Goal: Task Accomplishment & Management: Complete application form

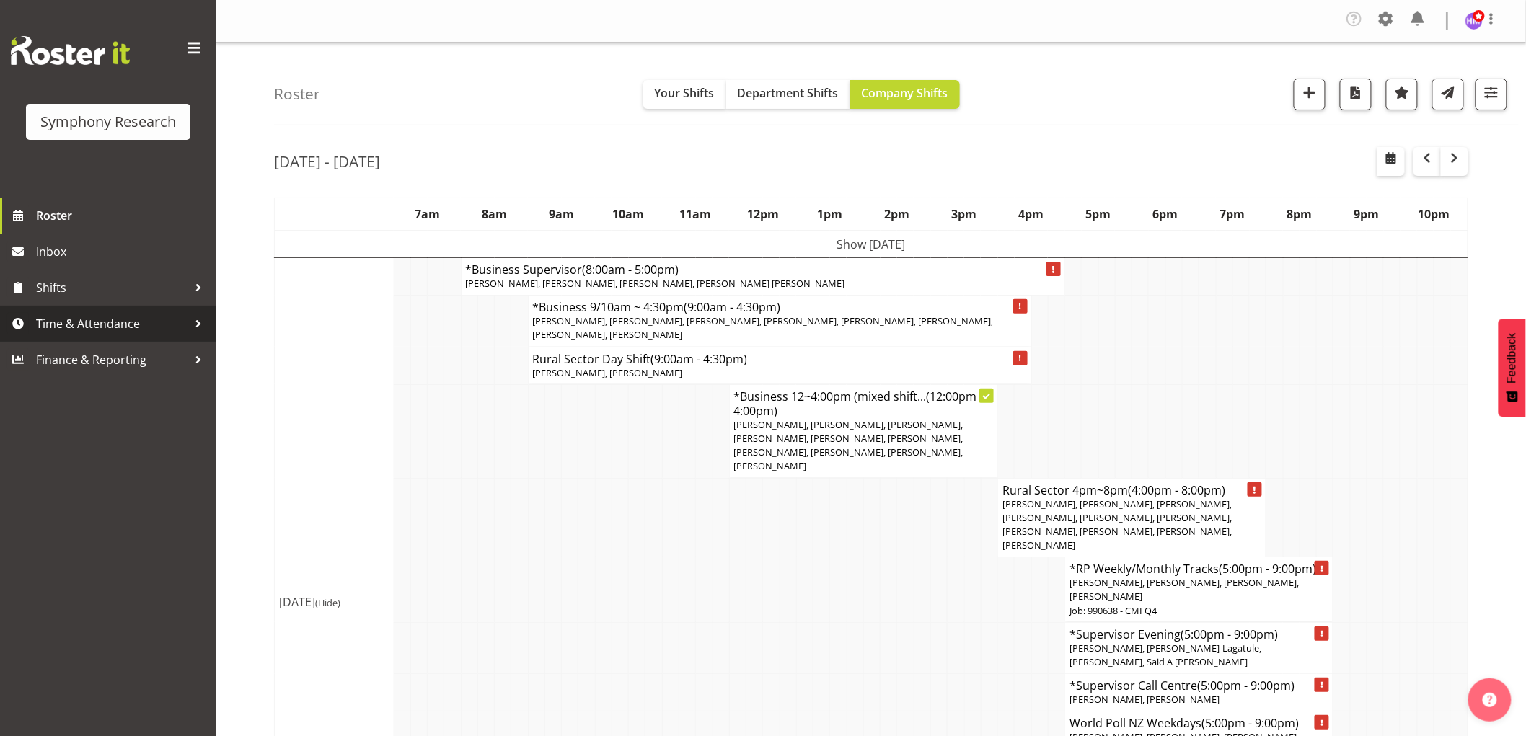
click at [40, 324] on span "Time & Attendance" at bounding box center [111, 324] width 151 height 22
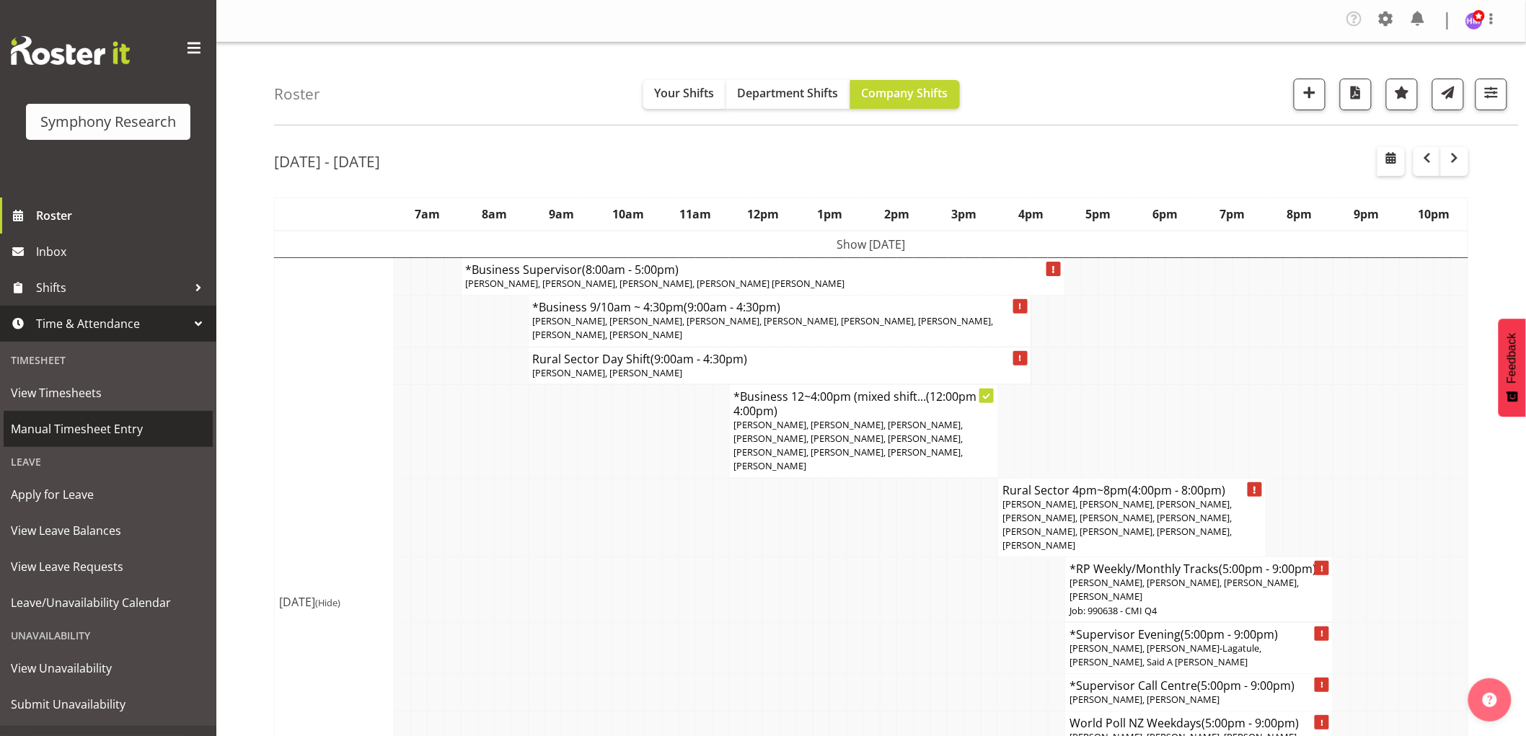
click at [94, 431] on span "Manual Timesheet Entry" at bounding box center [108, 429] width 195 height 22
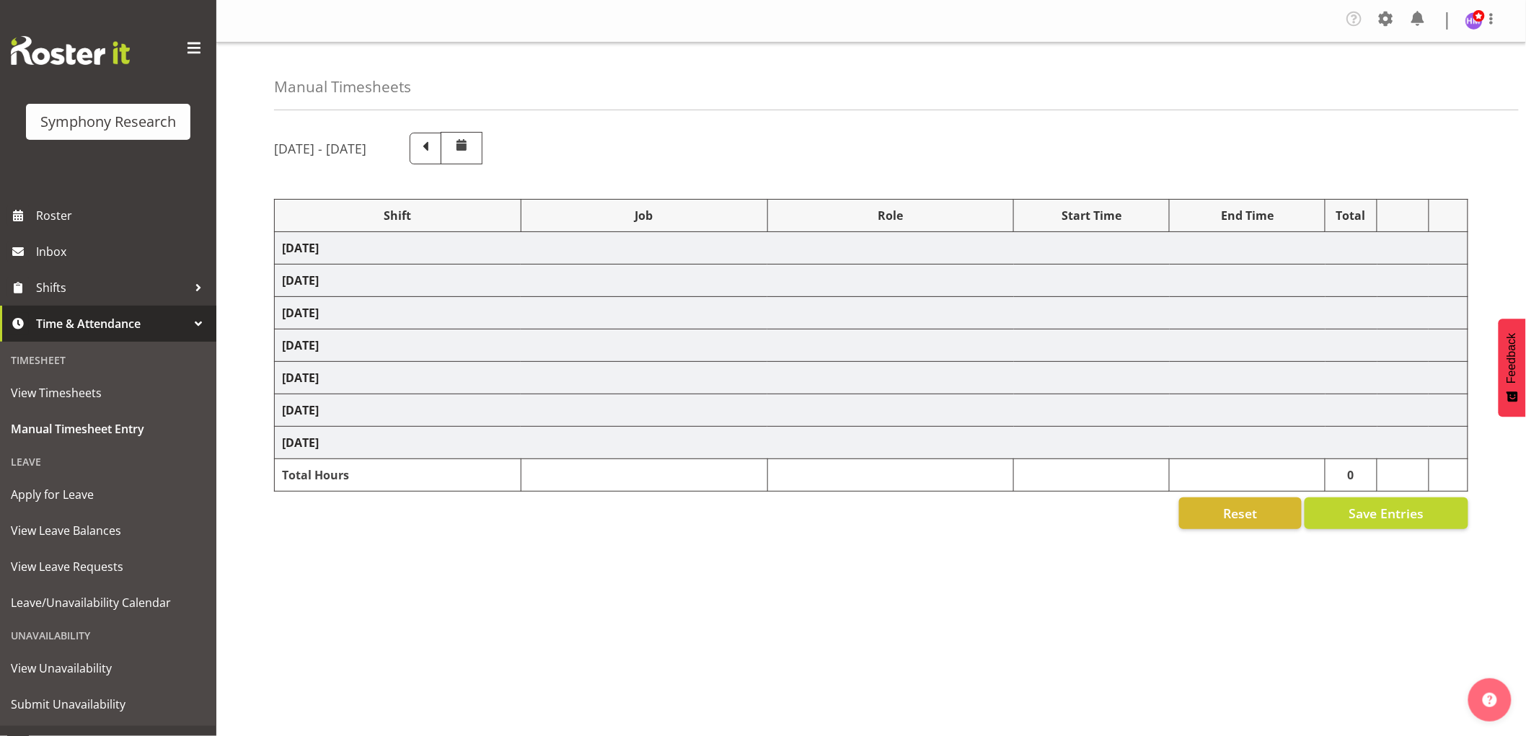
select select "1607"
select select "743"
select select "1607"
select select "10499"
select select "1607"
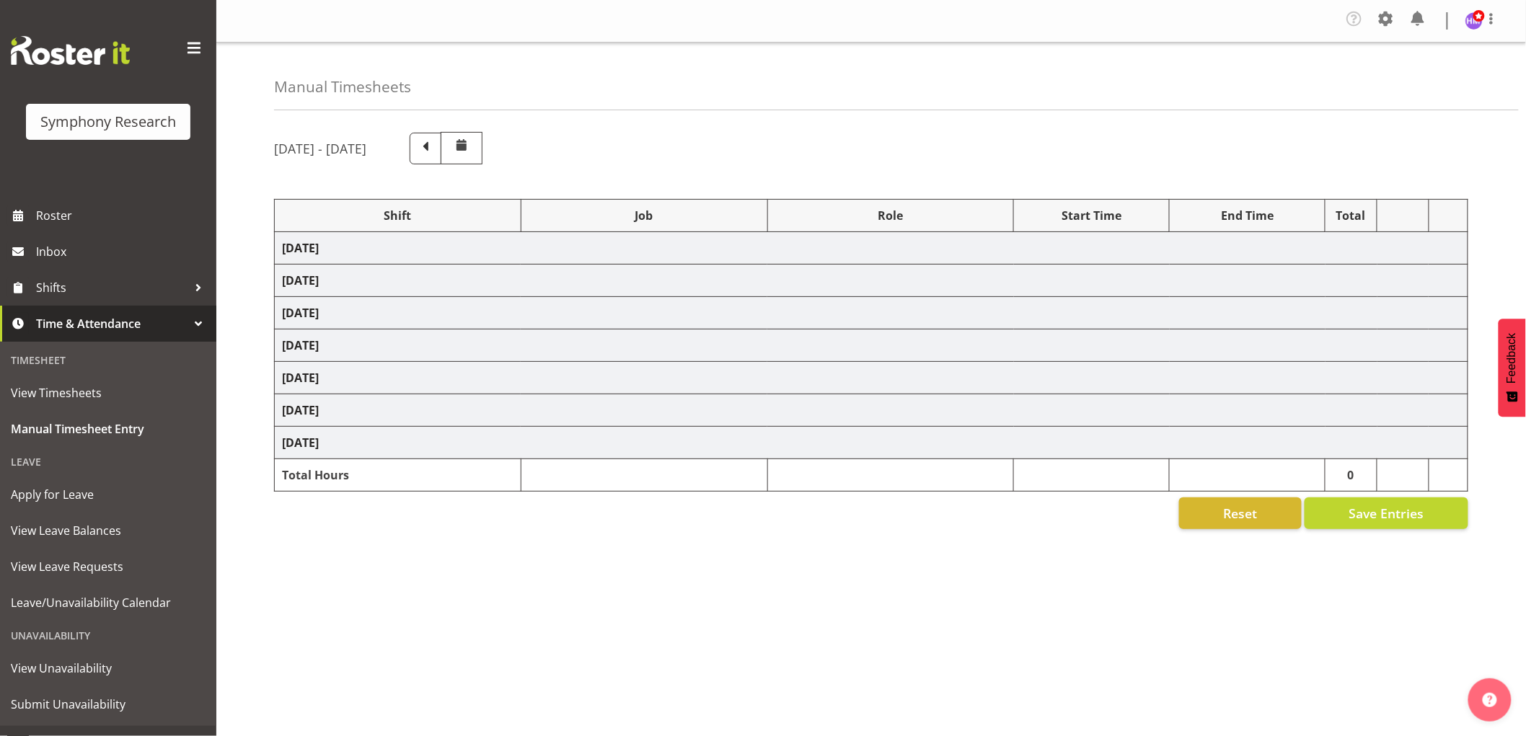
select select "10527"
select select "1607"
select select "10587"
select select "1607"
select select "2379"
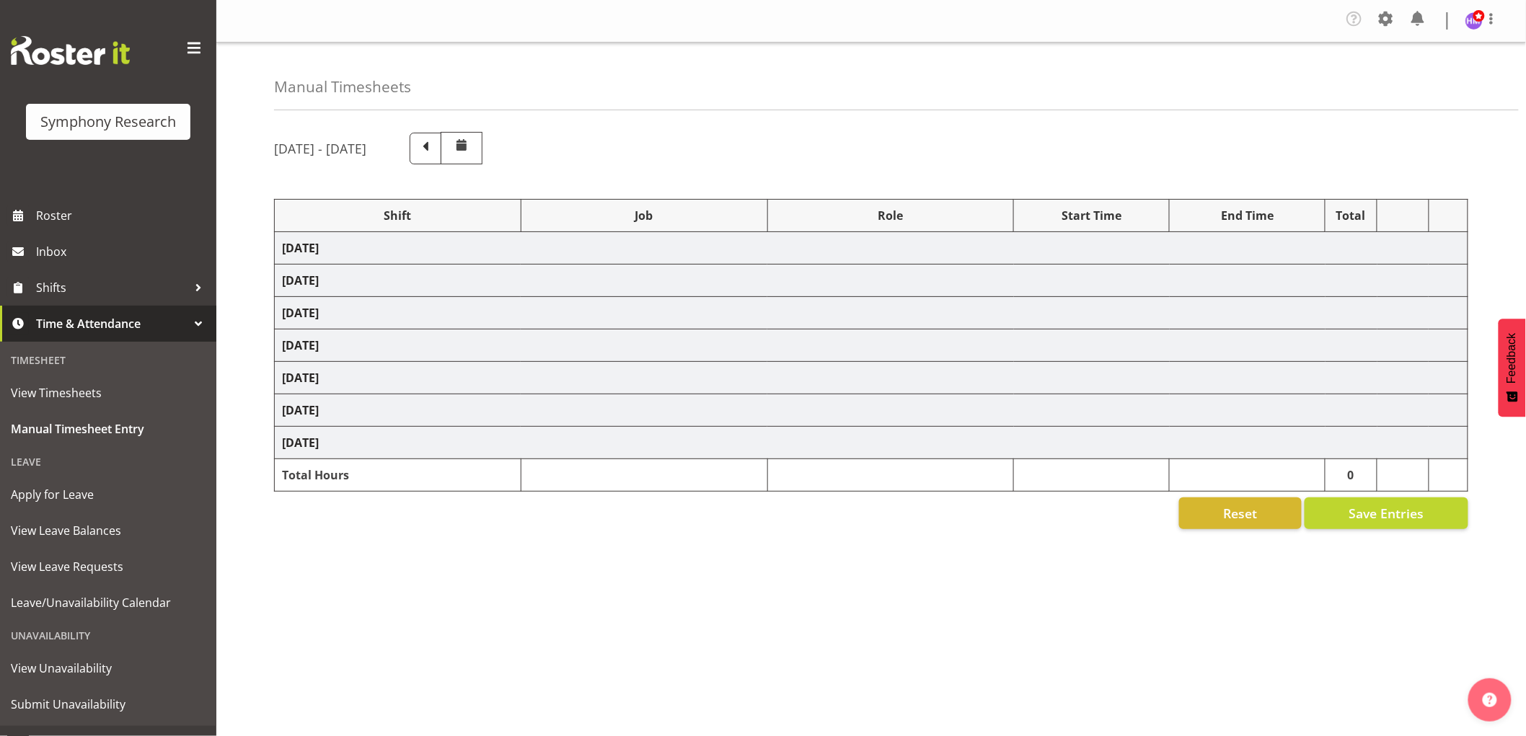
select select "1607"
select select "10587"
select select "1607"
select select "10587"
select select "1607"
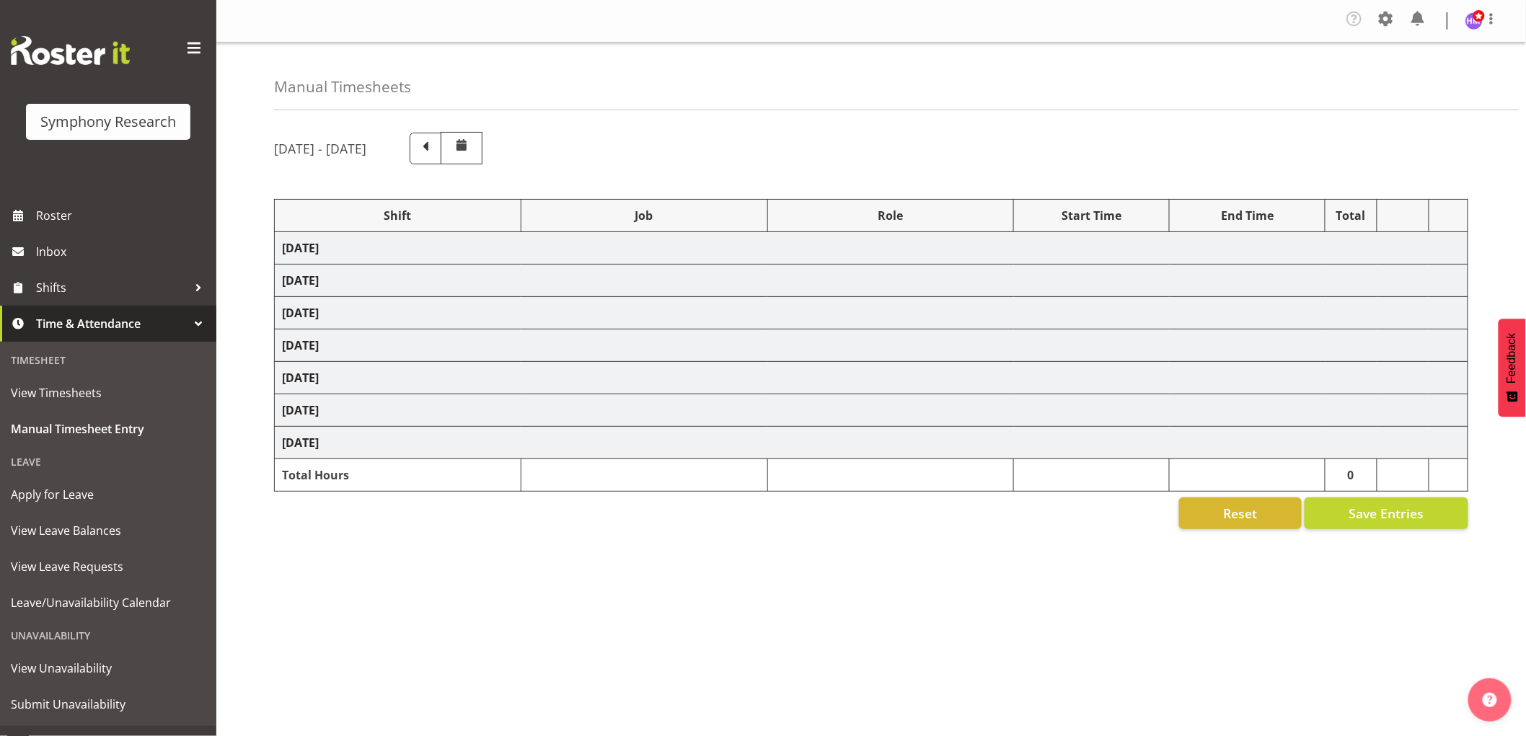
select select "743"
select select "1607"
select select "2379"
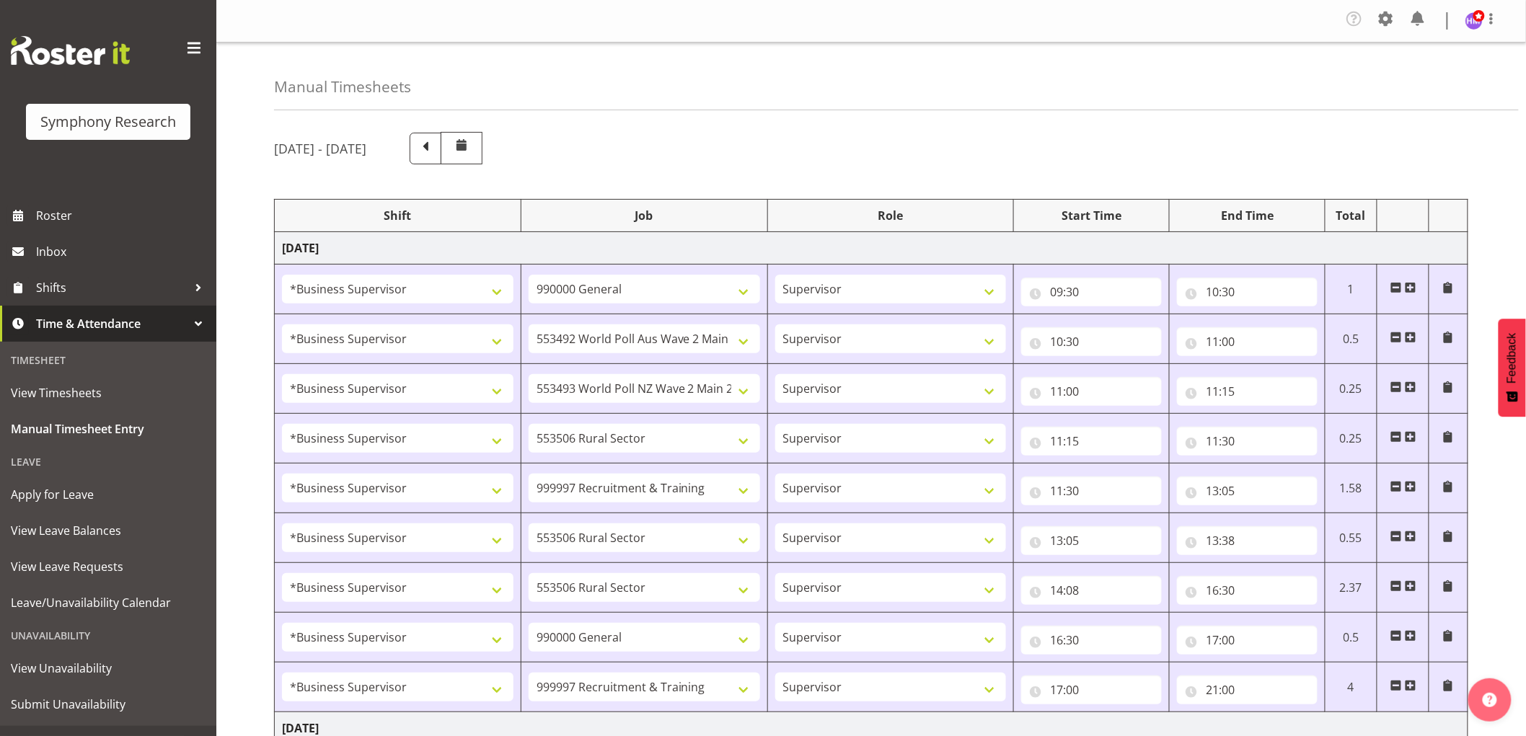
scroll to position [560, 0]
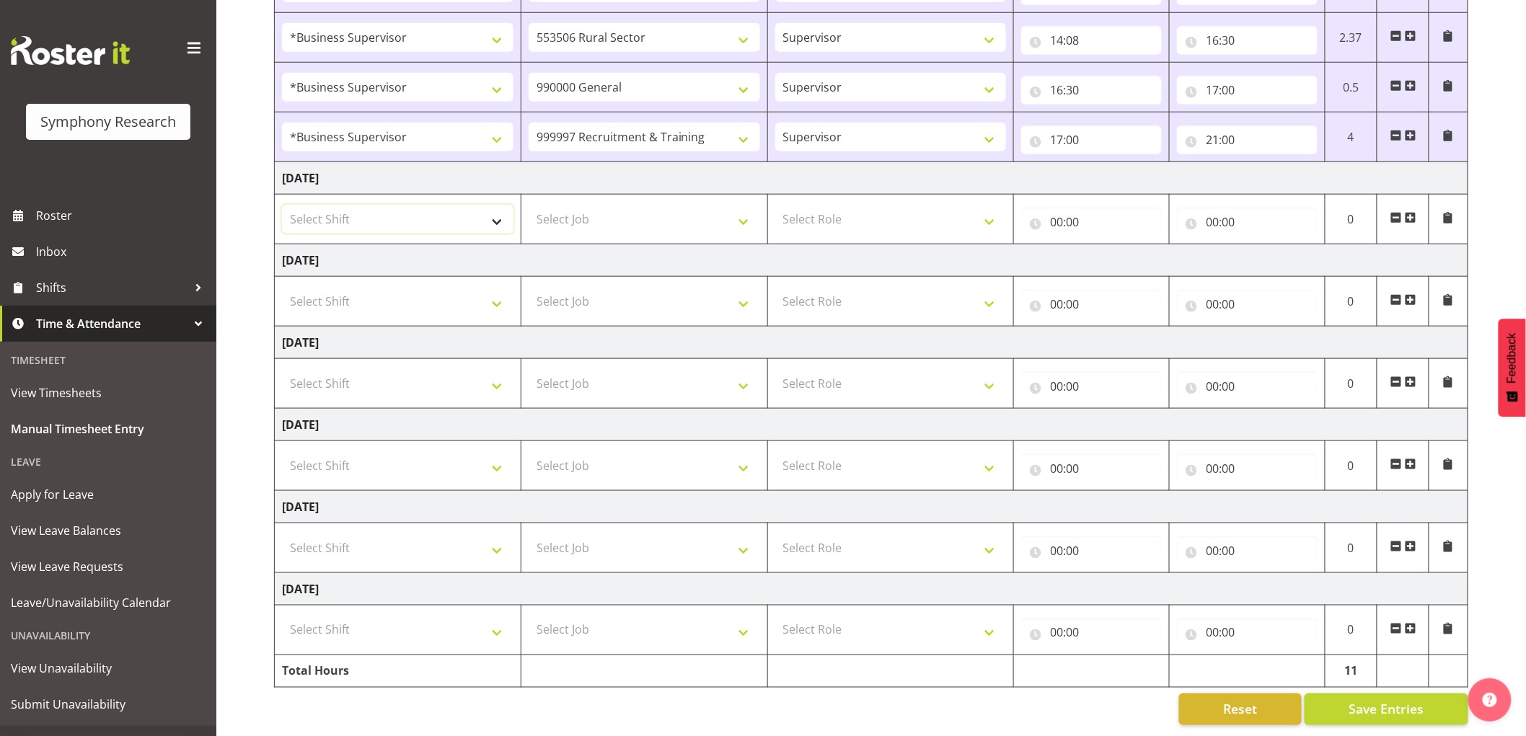
click at [417, 211] on select "Select Shift !!Weekend Residential (Roster IT Shift Label) *Business 9/10am ~ 4…" at bounding box center [397, 219] width 231 height 29
select select "1607"
click at [282, 205] on select "Select Shift !!Weekend Residential (Roster IT Shift Label) *Business 9/10am ~ 4…" at bounding box center [397, 219] width 231 height 29
click at [617, 221] on select "Select Job 550060 IF Admin 553492 World Poll Aus Wave 2 Main 2025 553493 World …" at bounding box center [643, 219] width 231 height 29
select select "2379"
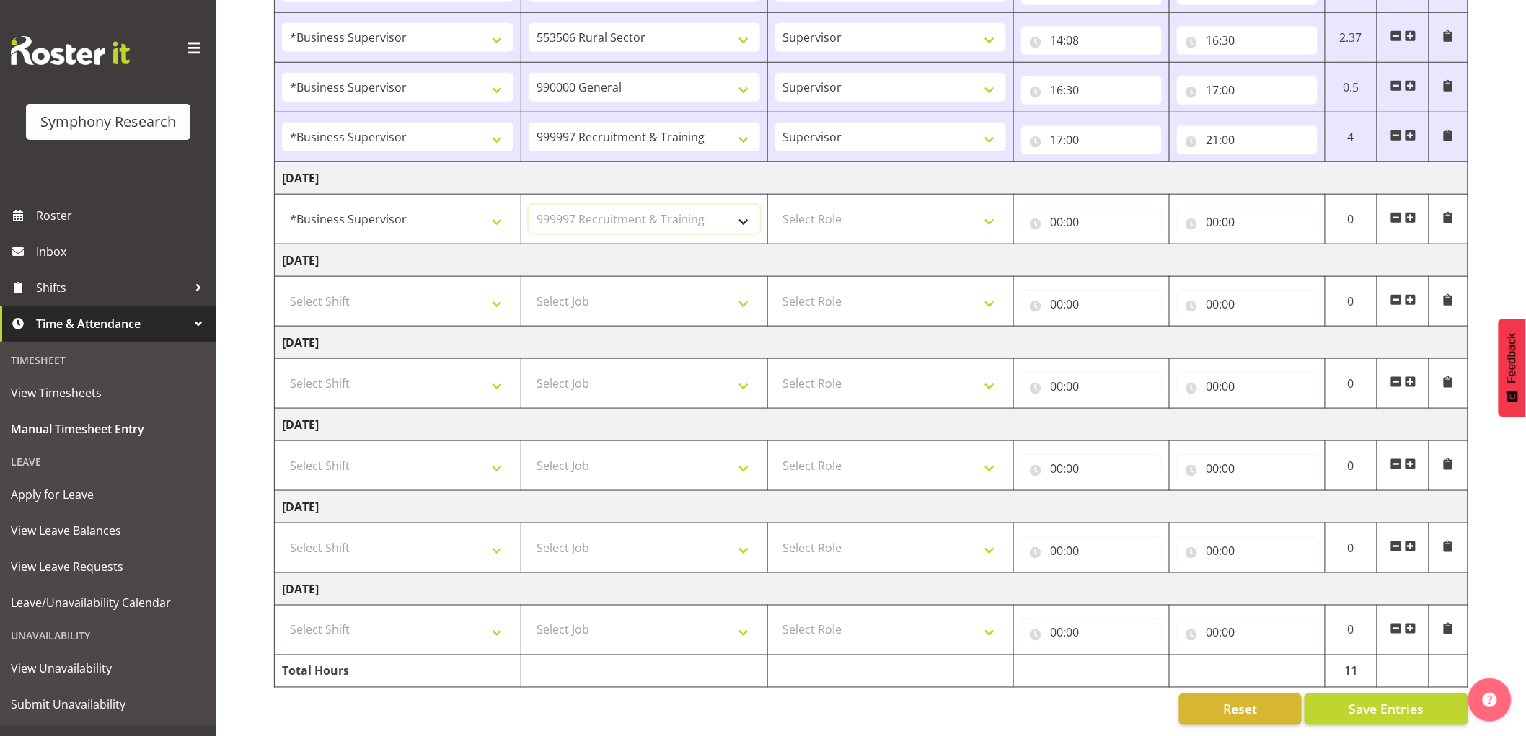
click at [528, 205] on select "Select Job 550060 IF Admin 553492 World Poll Aus Wave 2 Main 2025 553493 World …" at bounding box center [643, 219] width 231 height 29
drag, startPoint x: 815, startPoint y: 213, endPoint x: 817, endPoint y: 224, distance: 10.9
click at [817, 213] on select "Select Role Supervisor Interviewing Briefing" at bounding box center [890, 219] width 231 height 29
select select "45"
click at [775, 205] on select "Select Role Supervisor Interviewing Briefing" at bounding box center [890, 219] width 231 height 29
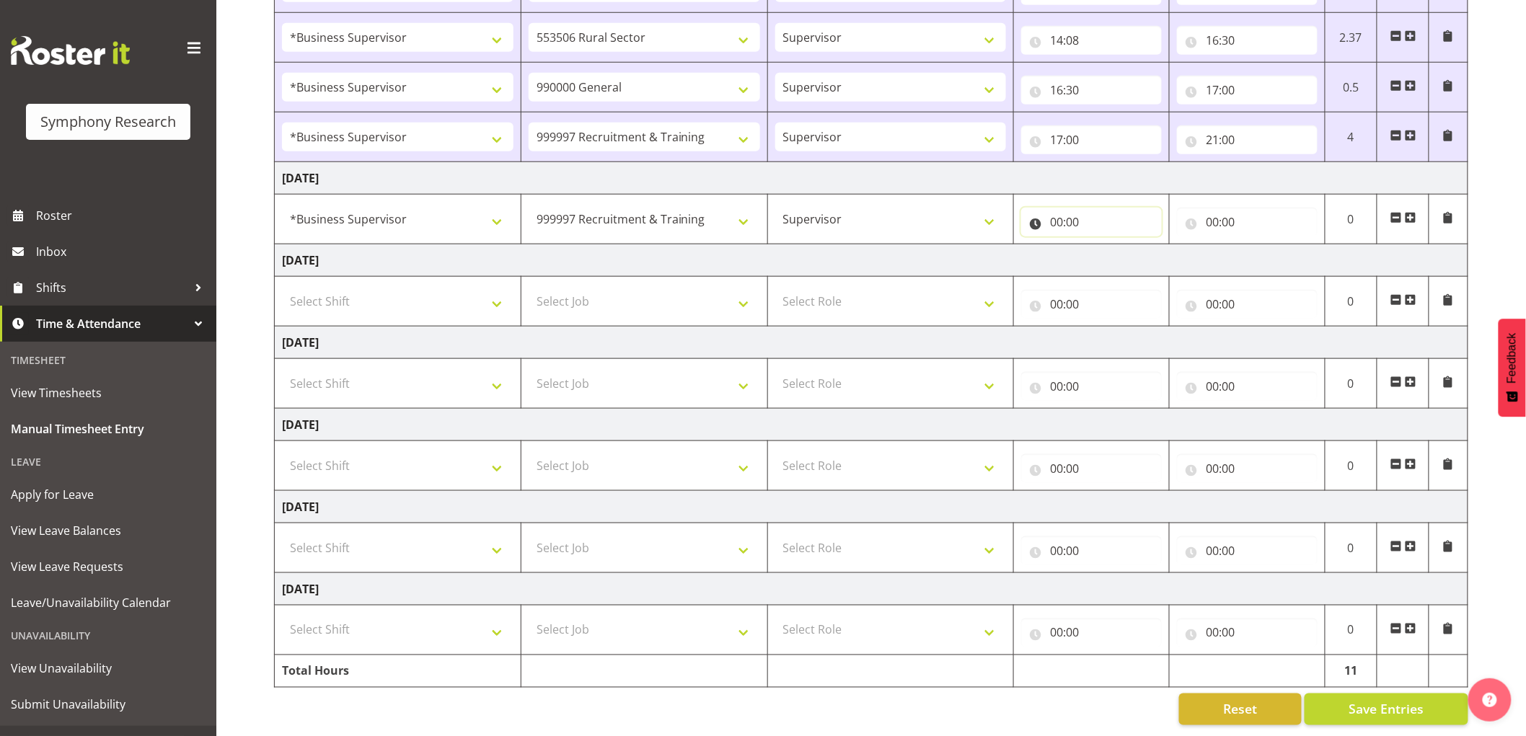
drag, startPoint x: 1082, startPoint y: 224, endPoint x: 1097, endPoint y: 228, distance: 15.7
click at [1082, 224] on input "00:00" at bounding box center [1091, 222] width 141 height 29
click at [1121, 255] on select "00 01 02 03 04 05 06 07 08 09 10 11 12 13 14 15 16 17 18 19 20 21 22 23" at bounding box center [1119, 259] width 32 height 29
select select "9"
click at [1103, 245] on select "00 01 02 03 04 05 06 07 08 09 10 11 12 13 14 15 16 17 18 19 20 21 22 23" at bounding box center [1119, 259] width 32 height 29
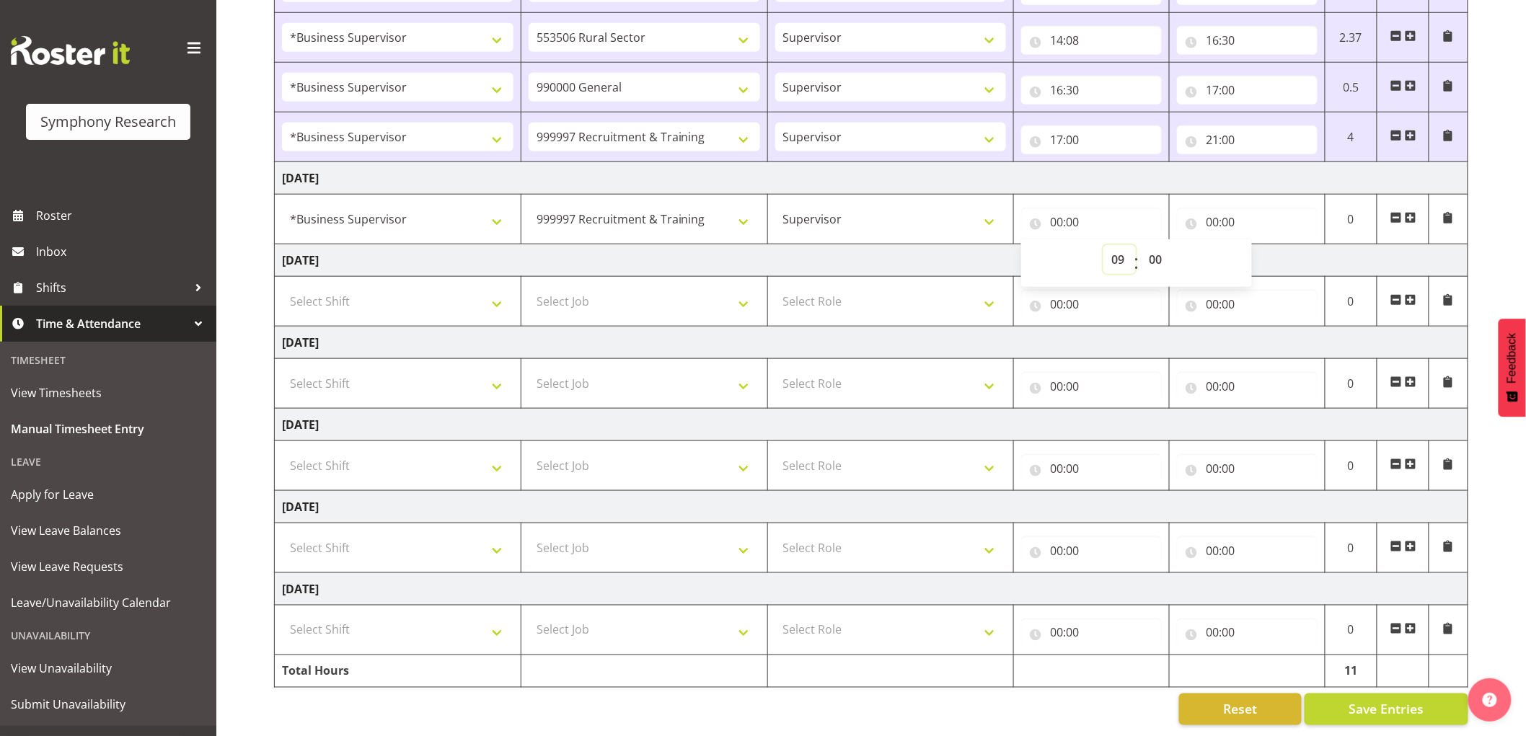
type input "09:00"
click at [1174, 249] on div "00 01 02 03 04 05 06 07 08 09 10 11 12 13 14 15 16 17 18 19 20 21 22 23 : 00 01…" at bounding box center [1136, 263] width 231 height 36
drag, startPoint x: 1154, startPoint y: 252, endPoint x: 1190, endPoint y: 261, distance: 36.4
click at [1159, 252] on select "00 01 02 03 04 05 06 07 08 09 10 11 12 13 14 15 16 17 18 19 20 21 22 23 24 25 2…" at bounding box center [1157, 259] width 32 height 29
select select "30"
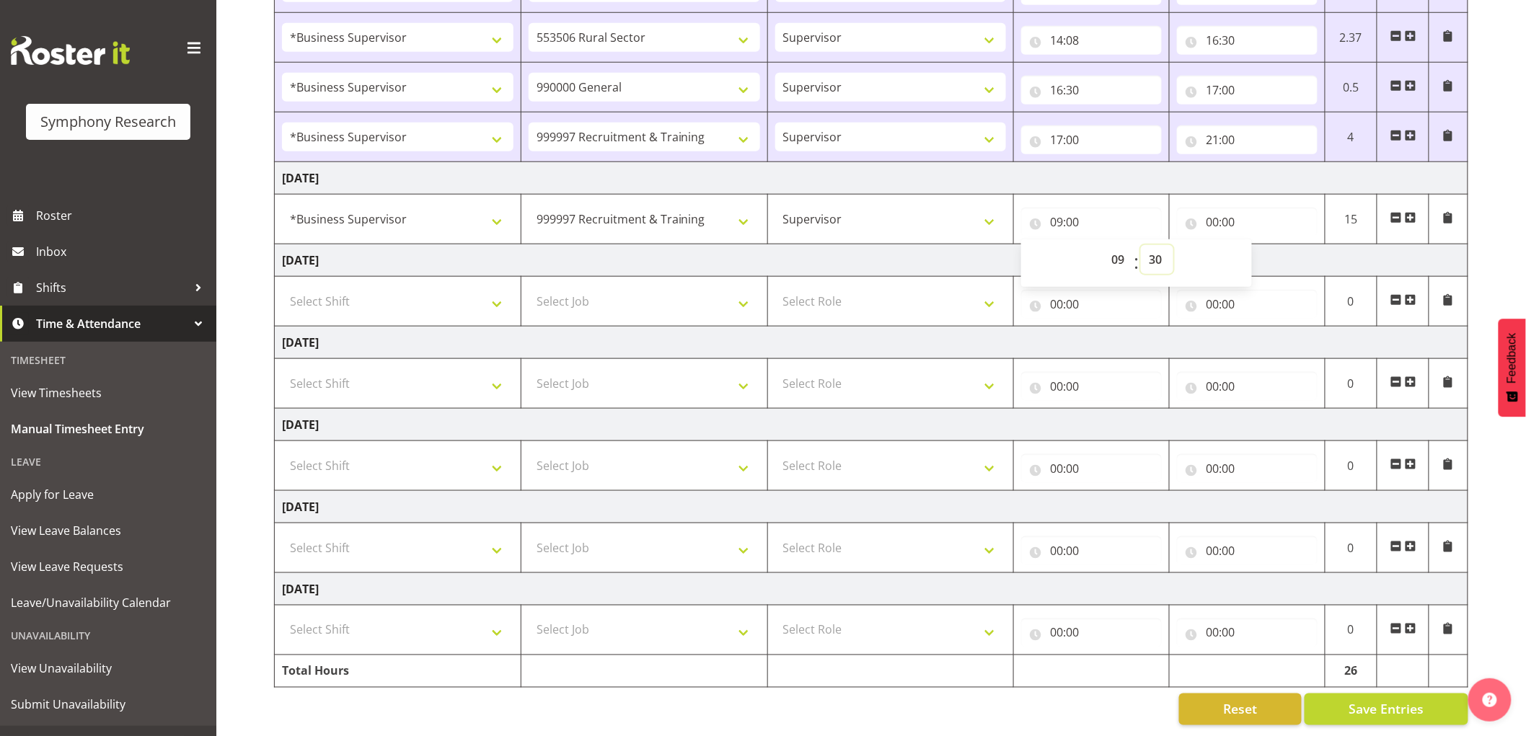
click at [1141, 245] on select "00 01 02 03 04 05 06 07 08 09 10 11 12 13 14 15 16 17 18 19 20 21 22 23 24 25 2…" at bounding box center [1157, 259] width 32 height 29
type input "09:30"
click at [1222, 221] on input "00:00" at bounding box center [1247, 222] width 141 height 29
drag, startPoint x: 1272, startPoint y: 255, endPoint x: 1296, endPoint y: 248, distance: 24.7
click at [1279, 252] on select "00 01 02 03 04 05 06 07 08 09 10 11 12 13 14 15 16 17 18 19 20 21 22 23" at bounding box center [1275, 259] width 32 height 29
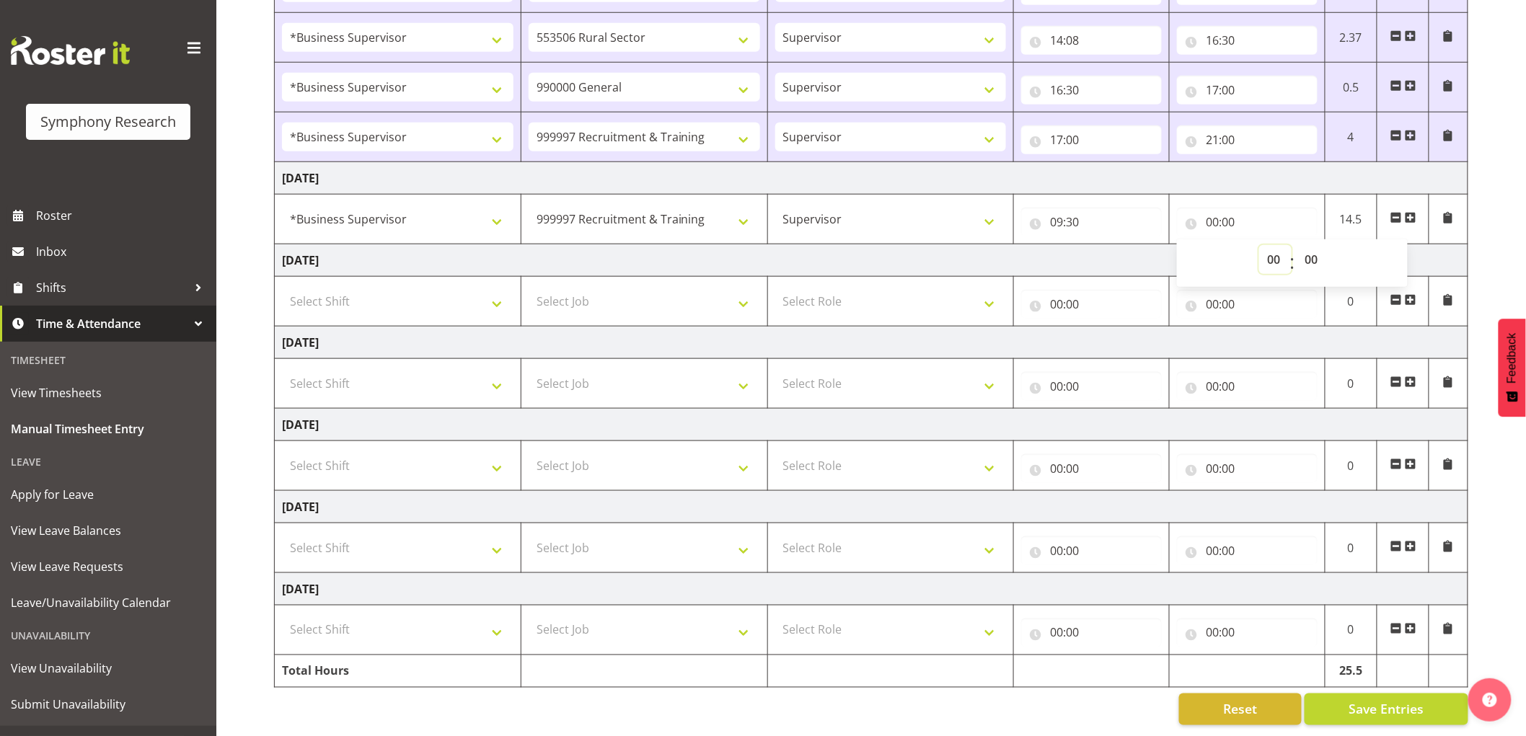
select select "10"
click at [1259, 245] on select "00 01 02 03 04 05 06 07 08 09 10 11 12 13 14 15 16 17 18 19 20 21 22 23" at bounding box center [1275, 259] width 32 height 29
type input "10:00"
click at [1327, 245] on select "00 01 02 03 04 05 06 07 08 09 10 11 12 13 14 15 16 17 18 19 20 21 22 23 24 25 2…" at bounding box center [1312, 259] width 32 height 29
select select "45"
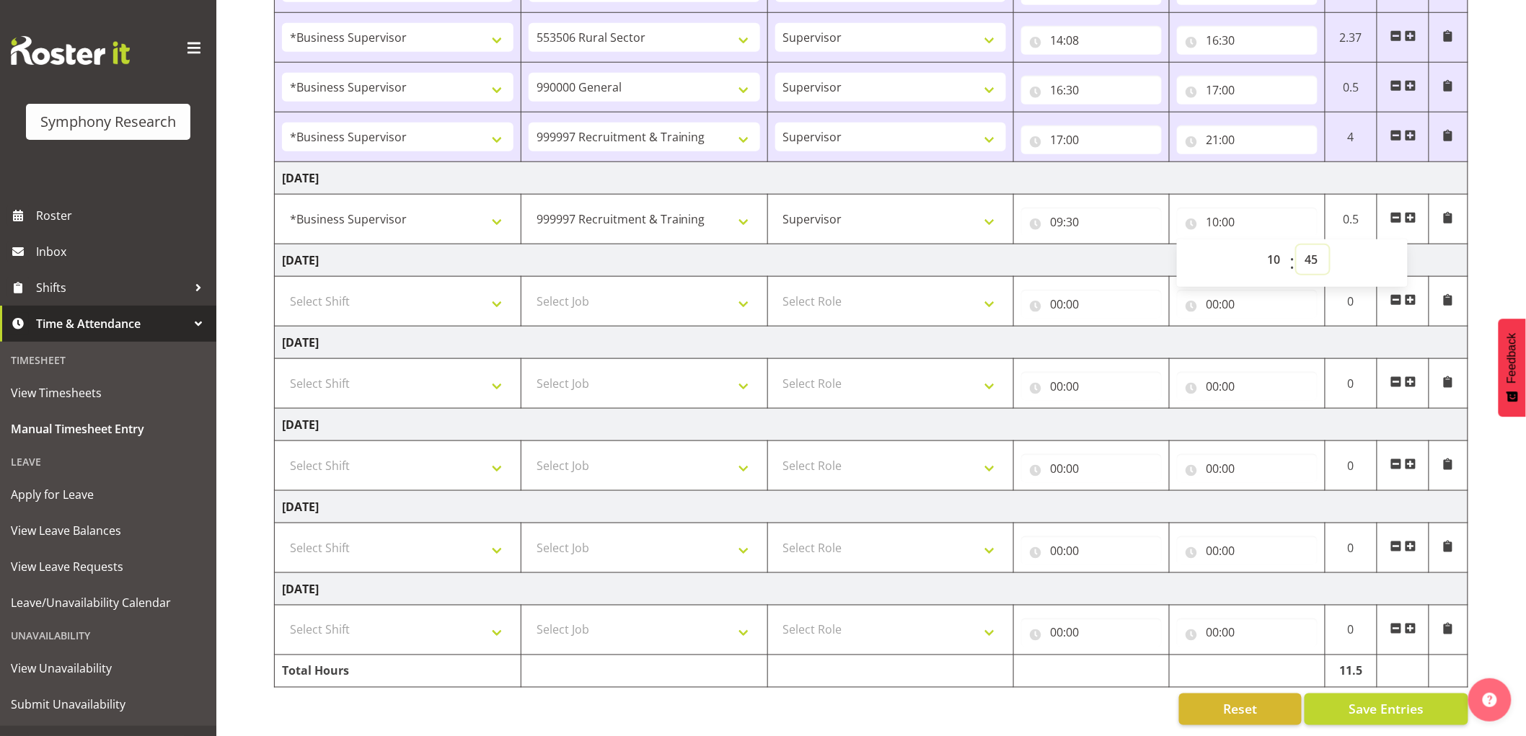
click at [1296, 245] on select "00 01 02 03 04 05 06 07 08 09 10 11 12 13 14 15 16 17 18 19 20 21 22 23 24 25 2…" at bounding box center [1312, 259] width 32 height 29
type input "10:45"
click at [1395, 700] on span "Save Entries" at bounding box center [1385, 709] width 75 height 19
click at [1410, 212] on span at bounding box center [1411, 218] width 12 height 12
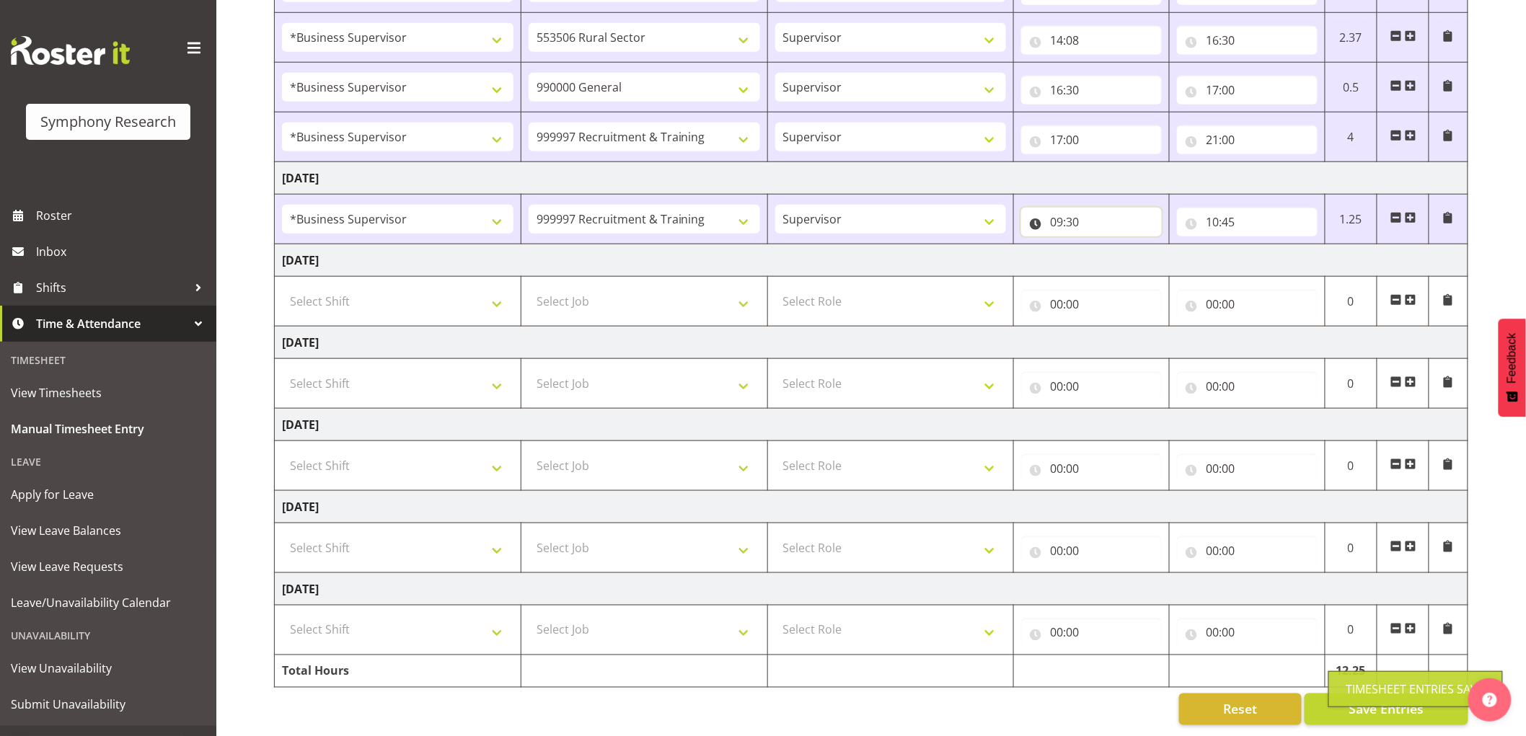
click at [1079, 215] on input "09:30" at bounding box center [1091, 222] width 141 height 29
drag, startPoint x: 1158, startPoint y: 247, endPoint x: 1190, endPoint y: 238, distance: 32.9
click at [1164, 247] on select "00 01 02 03 04 05 06 07 08 09 10 11 12 13 14 15 16 17 18 19 20 21 22 23 24 25 2…" at bounding box center [1157, 259] width 32 height 29
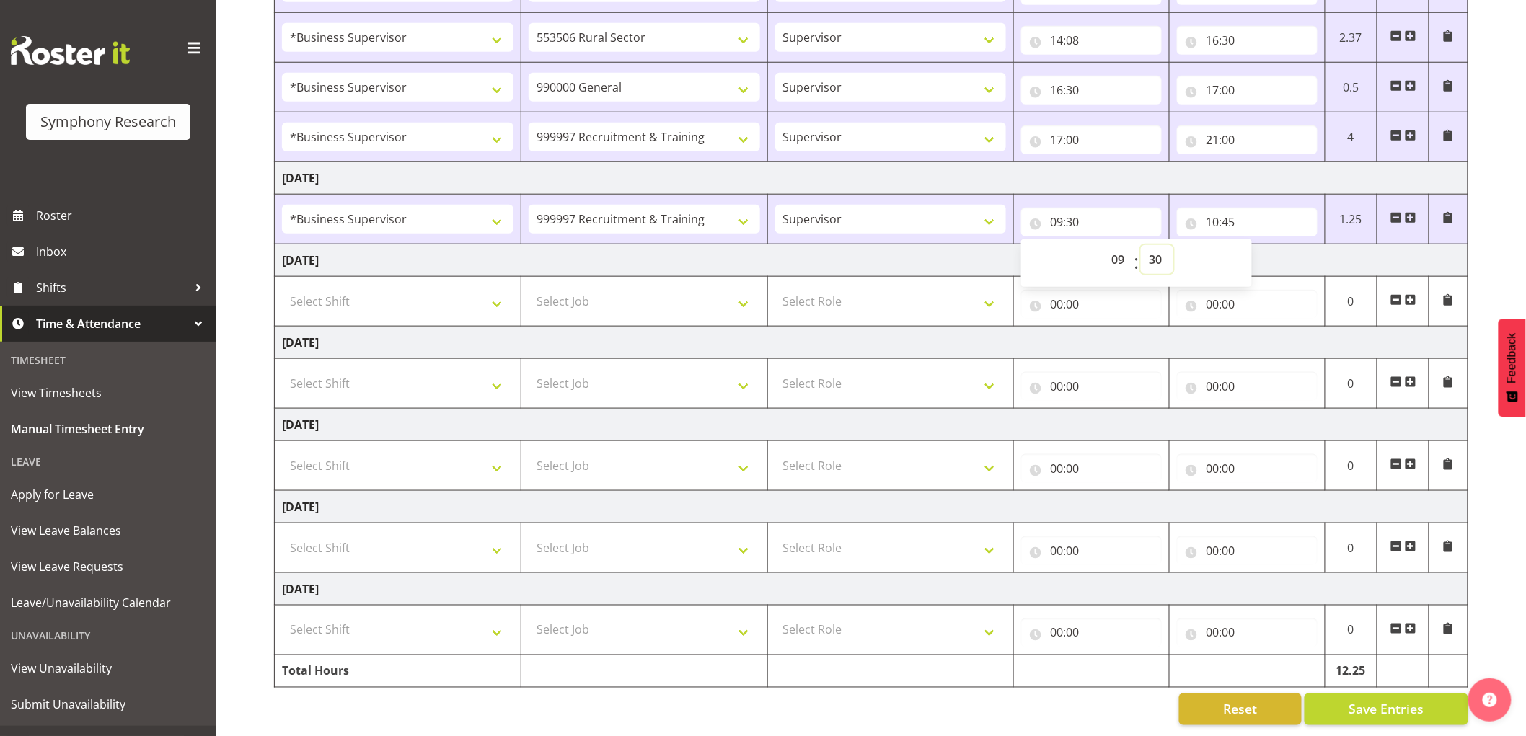
select select "45"
click at [1141, 245] on select "00 01 02 03 04 05 06 07 08 09 10 11 12 13 14 15 16 17 18 19 20 21 22 23 24 25 2…" at bounding box center [1157, 259] width 32 height 29
type input "09:45"
click at [1341, 697] on button "Save Entries" at bounding box center [1386, 710] width 164 height 32
click at [1413, 212] on span at bounding box center [1411, 218] width 12 height 12
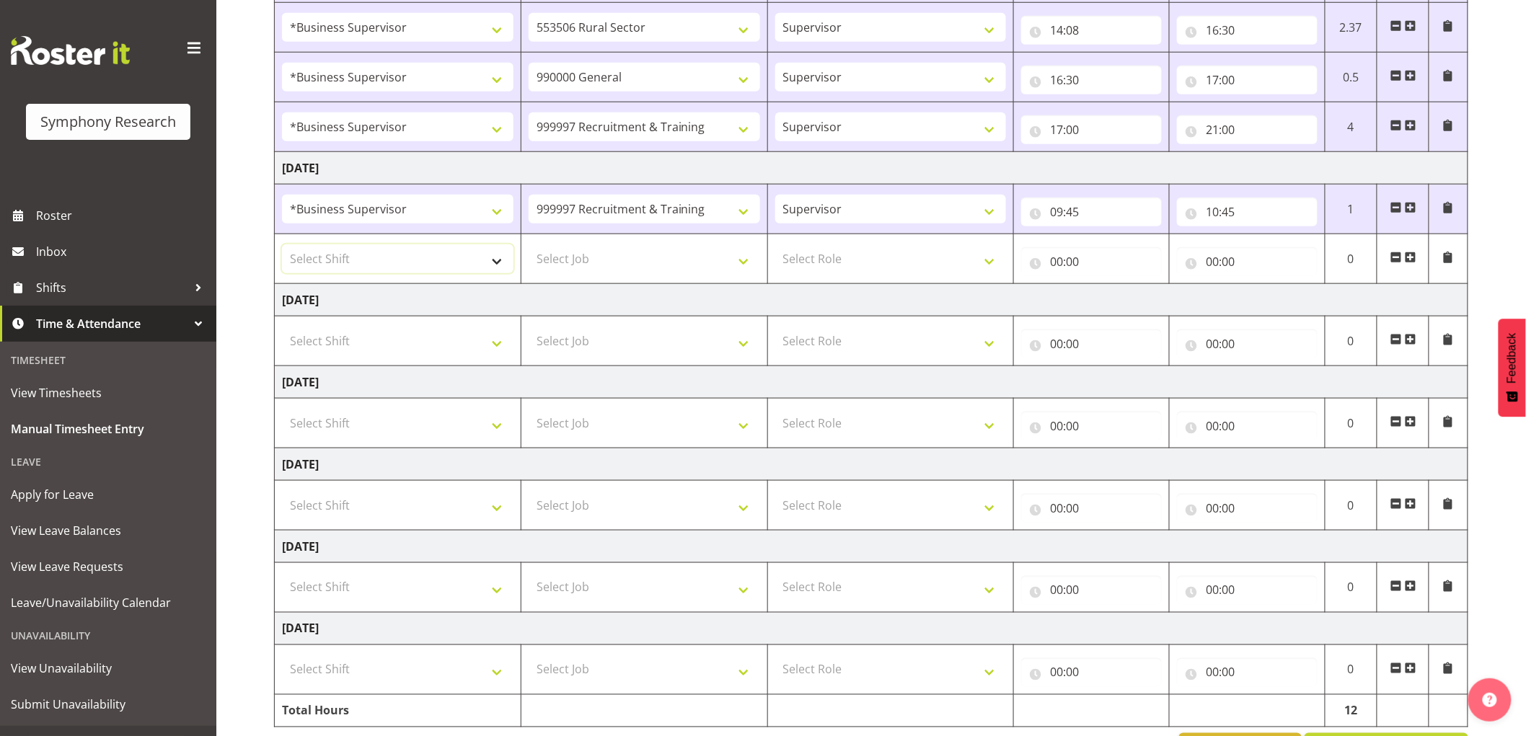
click at [442, 265] on select "Select Shift !!Weekend Residential (Roster IT Shift Label) *Business 9/10am ~ 4…" at bounding box center [397, 258] width 231 height 29
select select "1607"
click at [282, 245] on select "Select Shift !!Weekend Residential (Roster IT Shift Label) *Business 9/10am ~ 4…" at bounding box center [397, 258] width 231 height 29
drag, startPoint x: 687, startPoint y: 245, endPoint x: 672, endPoint y: 254, distance: 17.4
click at [684, 247] on select "Select Job 550060 IF Admin 553492 World Poll Aus Wave 2 Main 2025 553493 World …" at bounding box center [643, 258] width 231 height 29
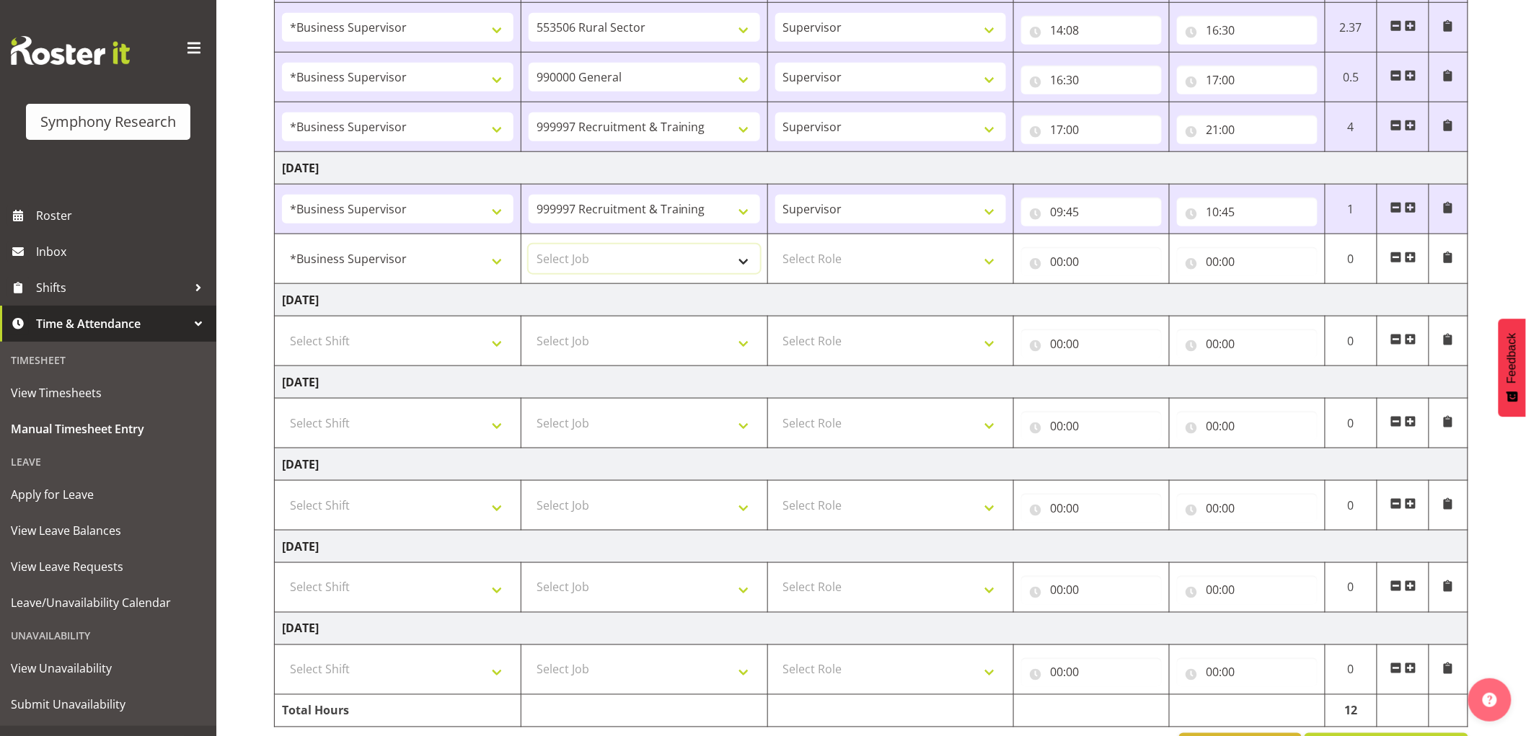
select select "743"
click at [528, 245] on select "Select Job 550060 IF Admin 553492 World Poll Aus Wave 2 Main 2025 553493 World …" at bounding box center [643, 258] width 231 height 29
drag, startPoint x: 828, startPoint y: 256, endPoint x: 837, endPoint y: 272, distance: 18.4
click at [831, 257] on select "Select Role Supervisor Interviewing Briefing" at bounding box center [890, 258] width 231 height 29
select select "45"
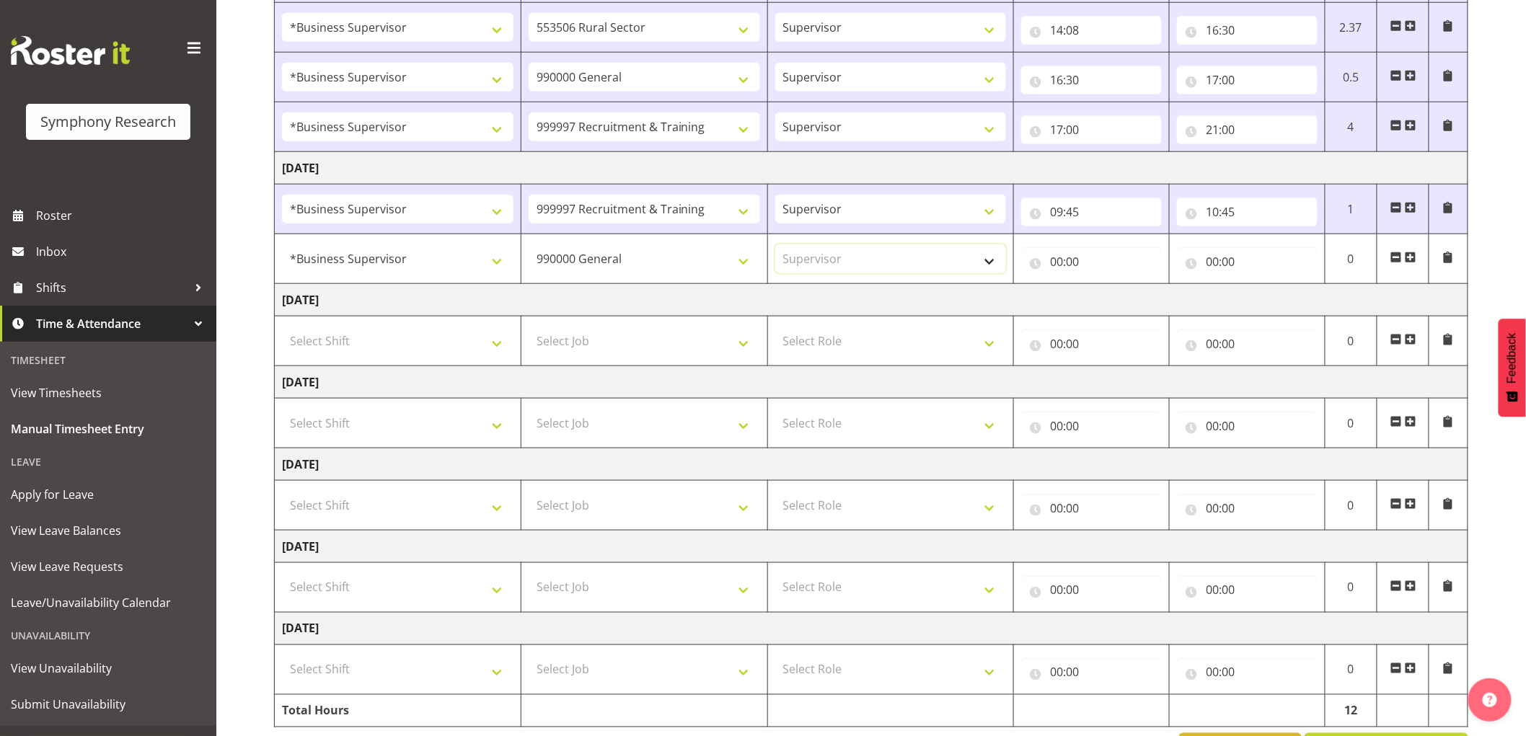
click at [775, 245] on select "Select Role Supervisor Interviewing Briefing" at bounding box center [890, 258] width 231 height 29
drag, startPoint x: 1080, startPoint y: 264, endPoint x: 1103, endPoint y: 297, distance: 40.4
click at [1079, 264] on input "00:00" at bounding box center [1091, 261] width 141 height 29
click at [1133, 304] on div "00 01 02 03 04 05 06 07 08 09 10 11 12 13 14 15 16 17 18 19 20 21 22 23 : 00 01…" at bounding box center [1136, 303] width 231 height 36
select select "10"
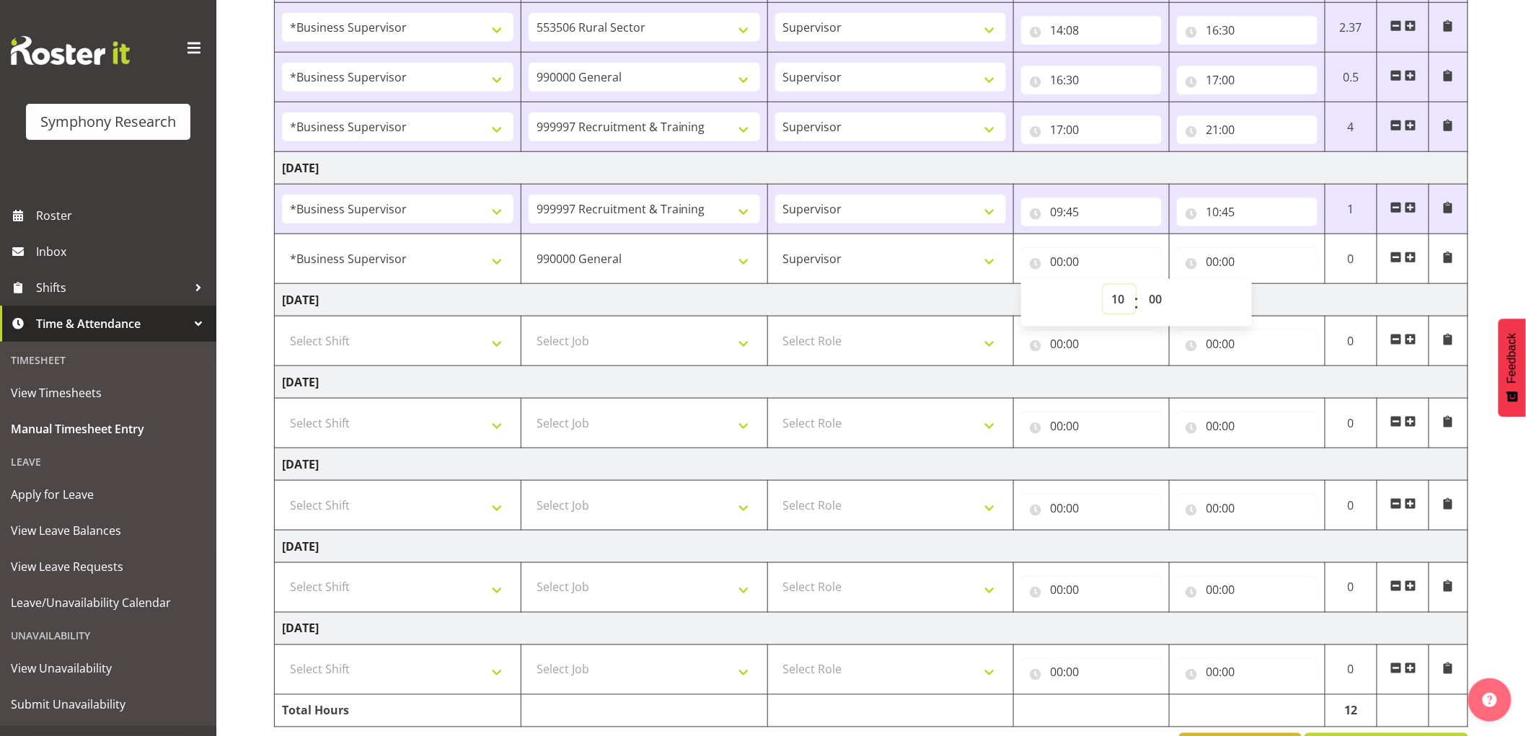
click at [1103, 286] on select "00 01 02 03 04 05 06 07 08 09 10 11 12 13 14 15 16 17 18 19 20 21 22 23" at bounding box center [1119, 299] width 32 height 29
type input "10:00"
drag, startPoint x: 1170, startPoint y: 305, endPoint x: 1119, endPoint y: 340, distance: 61.8
click at [1172, 309] on select "00 01 02 03 04 05 06 07 08 09 10 11 12 13 14 15 16 17 18 19 20 21 22 23 24 25 2…" at bounding box center [1157, 299] width 32 height 29
select select "45"
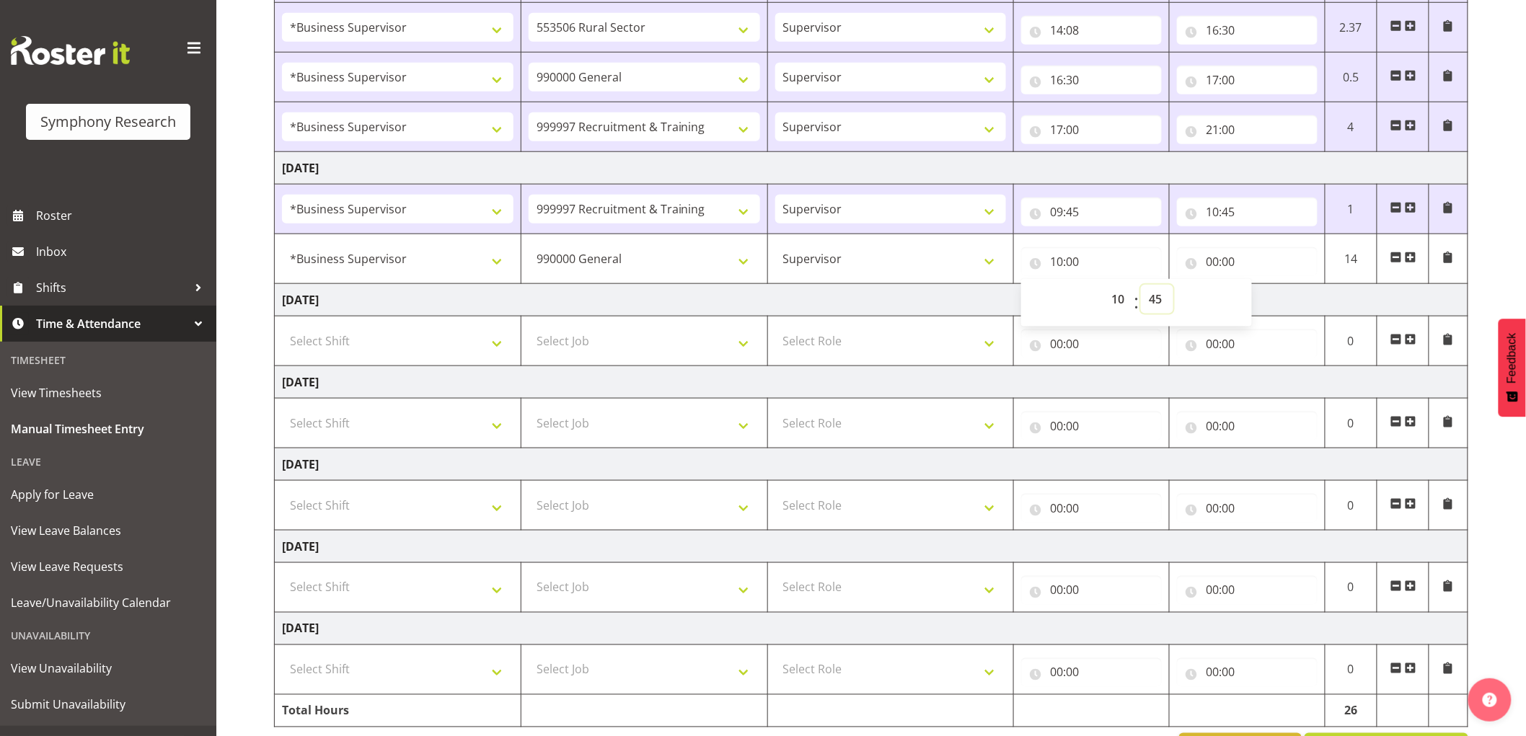
click at [1141, 286] on select "00 01 02 03 04 05 06 07 08 09 10 11 12 13 14 15 16 17 18 19 20 21 22 23 24 25 2…" at bounding box center [1157, 299] width 32 height 29
type input "10:45"
click at [1212, 268] on input "00:00" at bounding box center [1247, 261] width 141 height 29
click at [1281, 297] on select "00 01 02 03 04 05 06 07 08 09 10 11 12 13 14 15 16 17 18 19 20 21 22 23" at bounding box center [1275, 299] width 32 height 29
select select "11"
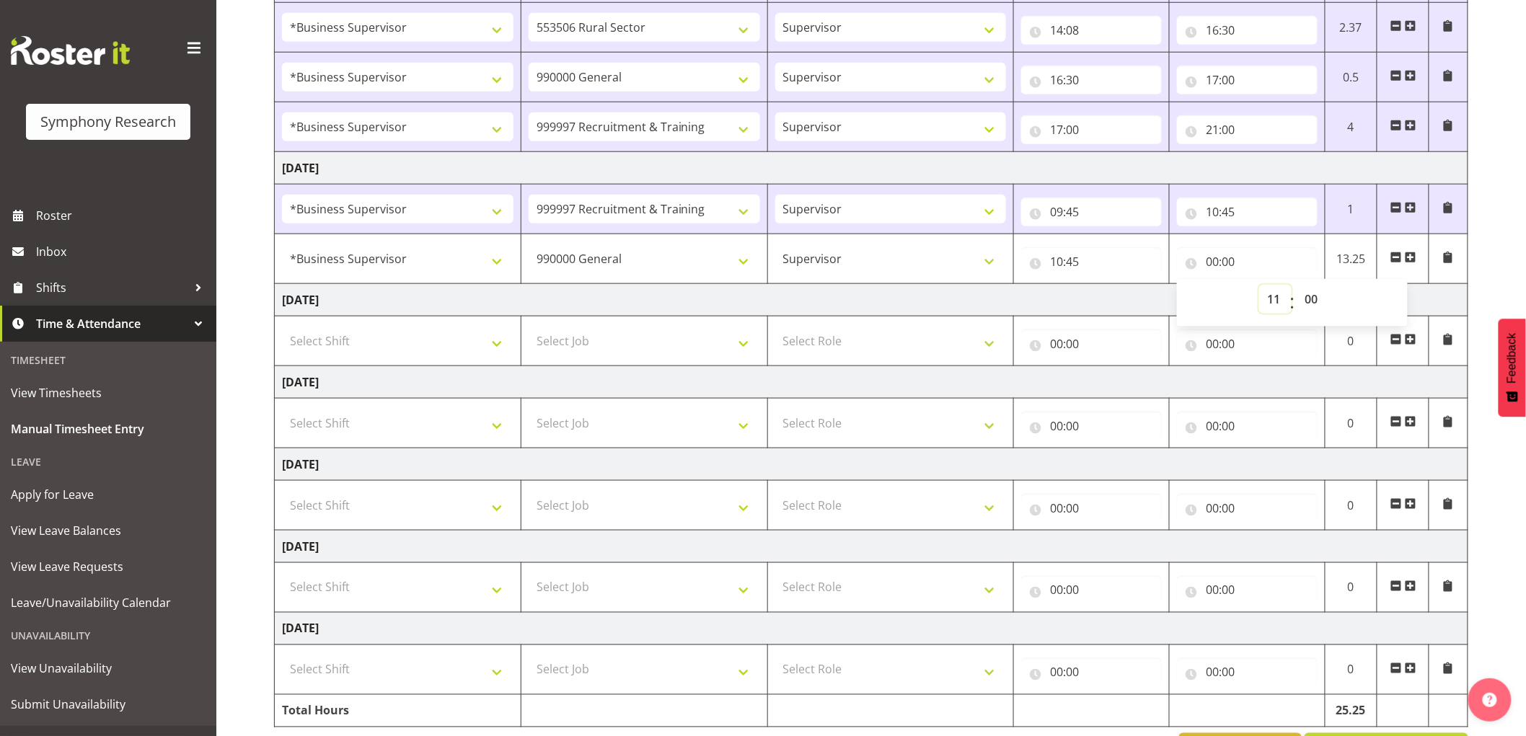
click at [1259, 286] on select "00 01 02 03 04 05 06 07 08 09 10 11 12 13 14 15 16 17 18 19 20 21 22 23" at bounding box center [1275, 299] width 32 height 29
type input "11:00"
click at [1324, 301] on select "00 01 02 03 04 05 06 07 08 09 10 11 12 13 14 15 16 17 18 19 20 21 22 23 24 25 2…" at bounding box center [1312, 299] width 32 height 29
select select "30"
click at [1296, 286] on select "00 01 02 03 04 05 06 07 08 09 10 11 12 13 14 15 16 17 18 19 20 21 22 23 24 25 2…" at bounding box center [1312, 299] width 32 height 29
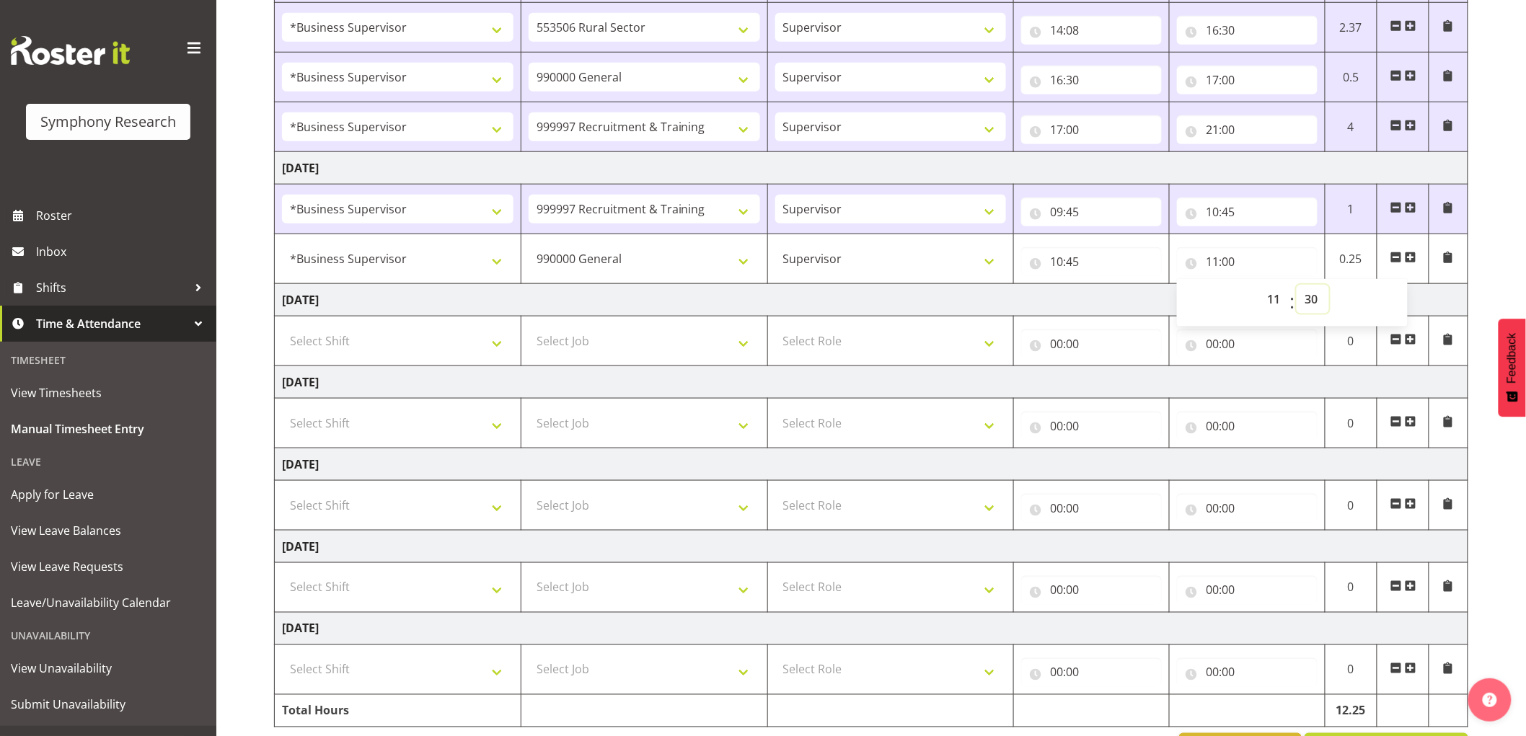
type input "11:30"
click at [1004, 306] on td "[DATE]" at bounding box center [871, 300] width 1193 height 32
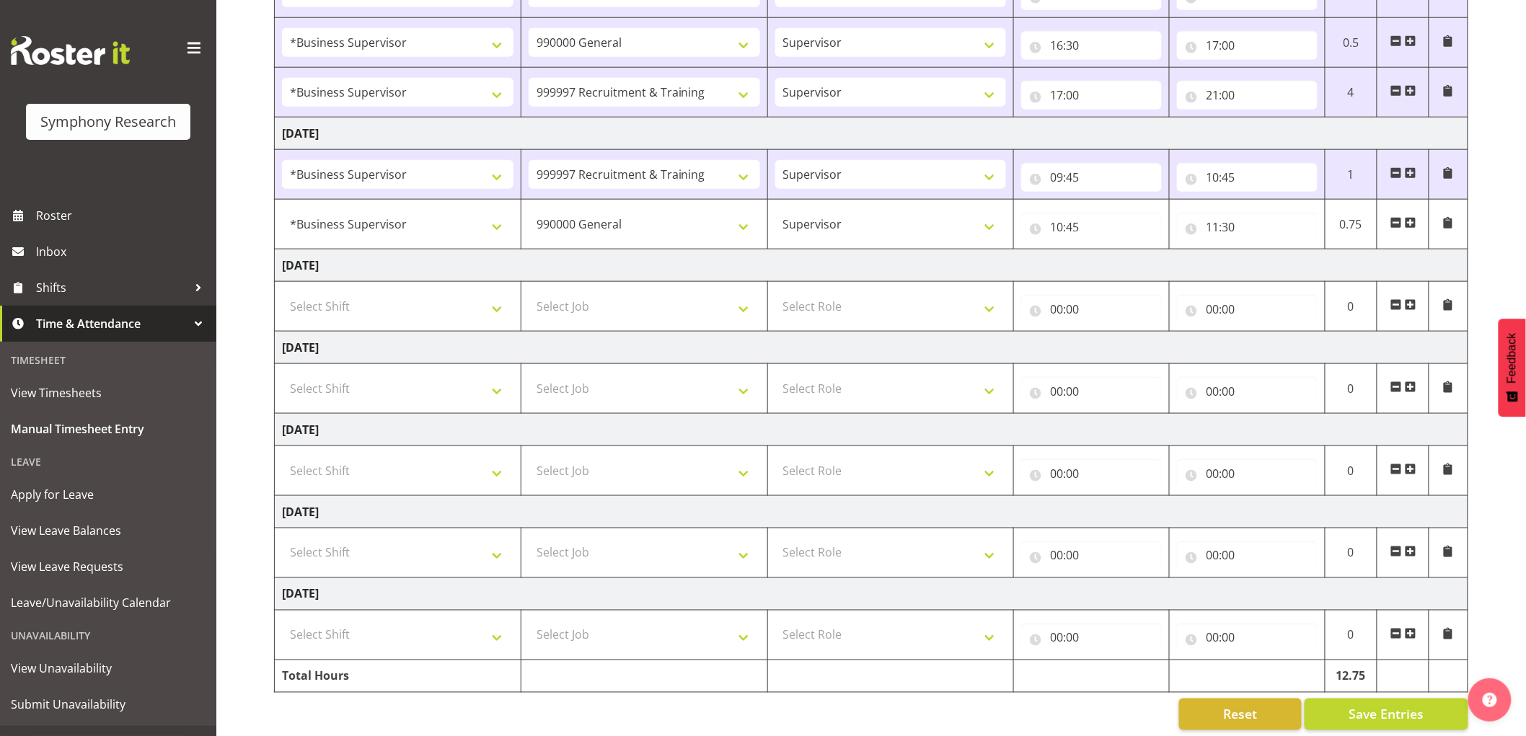
scroll to position [614, 0]
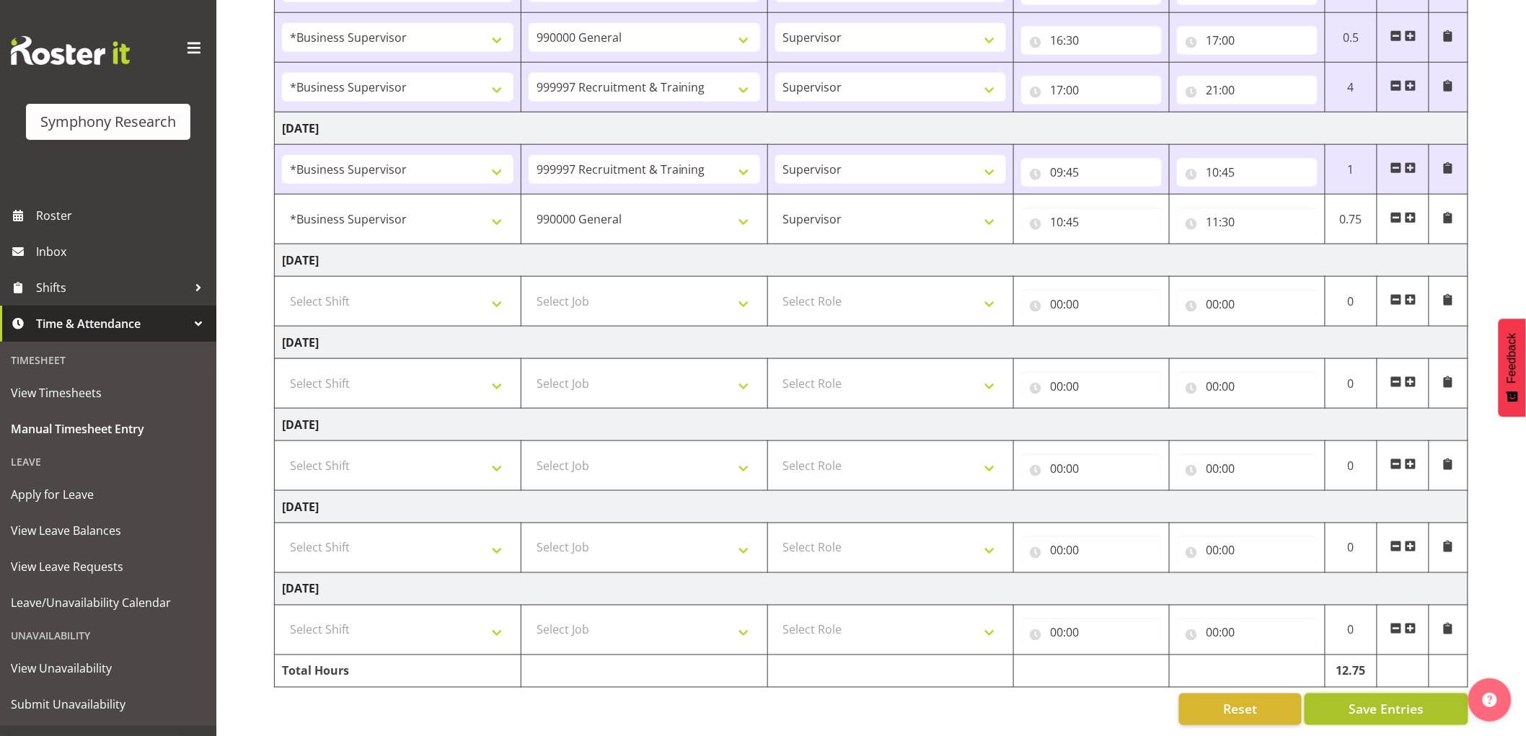
click at [1412, 702] on span "Save Entries" at bounding box center [1385, 709] width 75 height 19
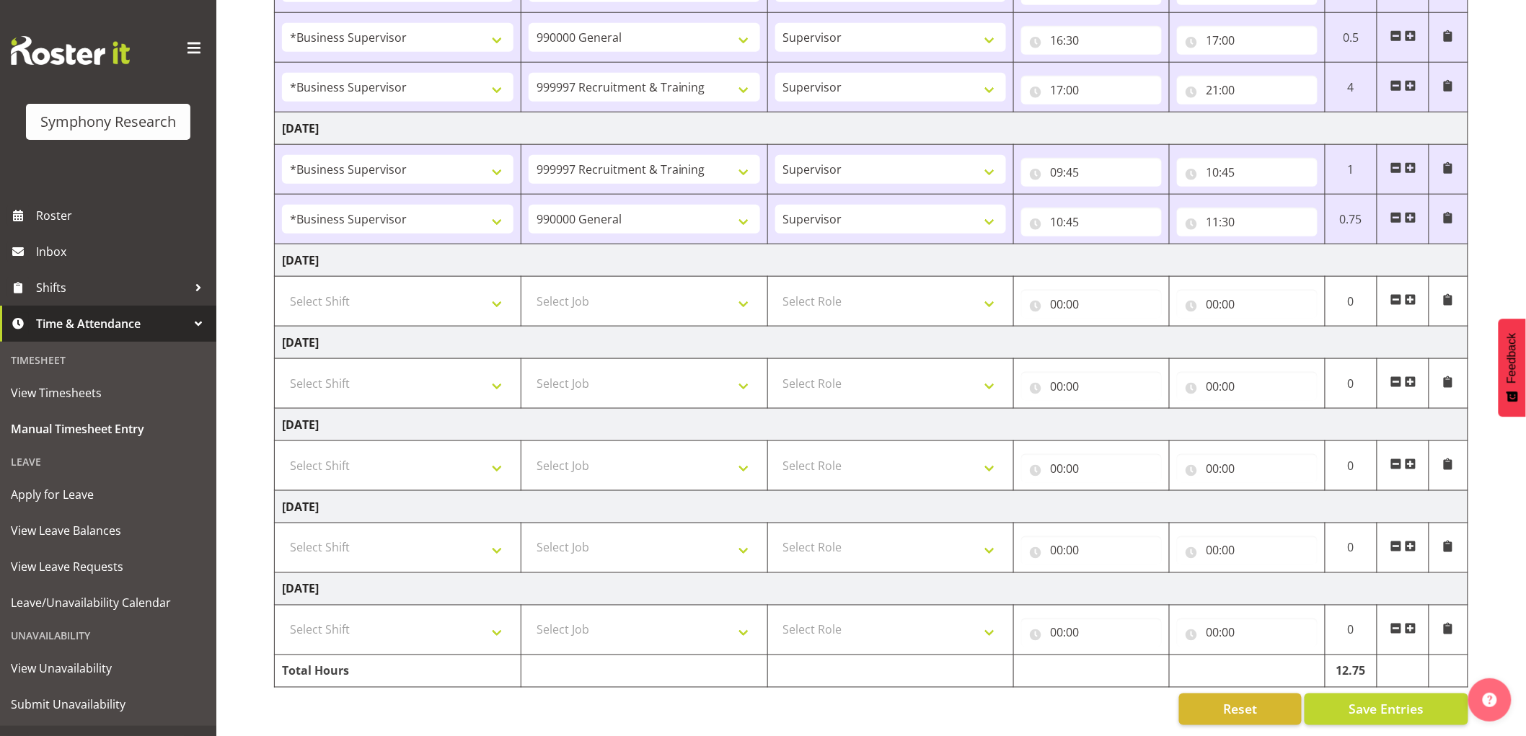
click at [1410, 212] on span at bounding box center [1411, 218] width 12 height 12
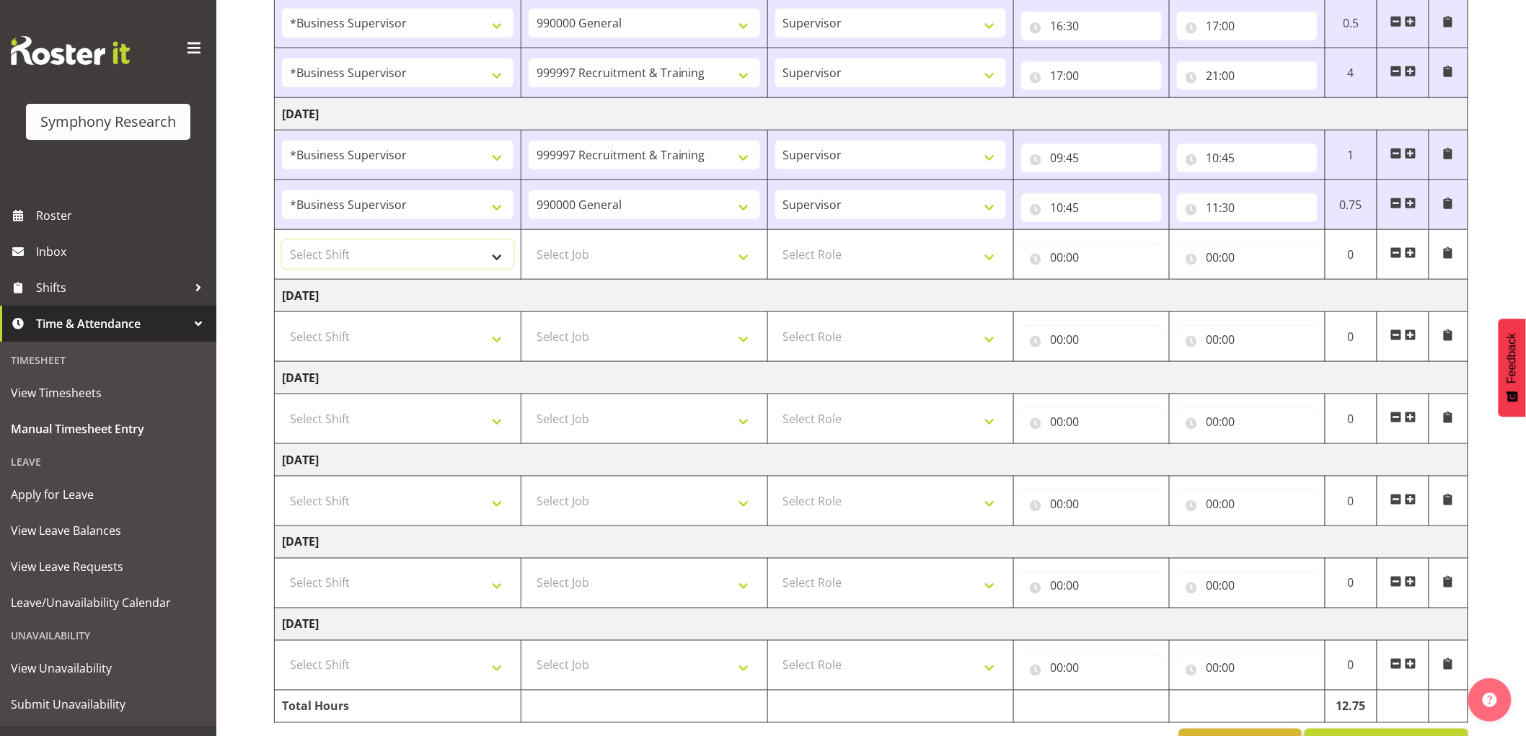
click at [395, 260] on select "Select Shift !!Weekend Residential (Roster IT Shift Label) *Business 9/10am ~ 4…" at bounding box center [397, 254] width 231 height 29
select select "1607"
click at [282, 242] on select "Select Shift !!Weekend Residential (Roster IT Shift Label) *Business 9/10am ~ 4…" at bounding box center [397, 254] width 231 height 29
drag, startPoint x: 591, startPoint y: 262, endPoint x: 571, endPoint y: 261, distance: 20.2
click at [584, 260] on select "Select Job 550060 IF Admin 553492 World Poll Aus Wave 2 Main 2025 553493 World …" at bounding box center [643, 254] width 231 height 29
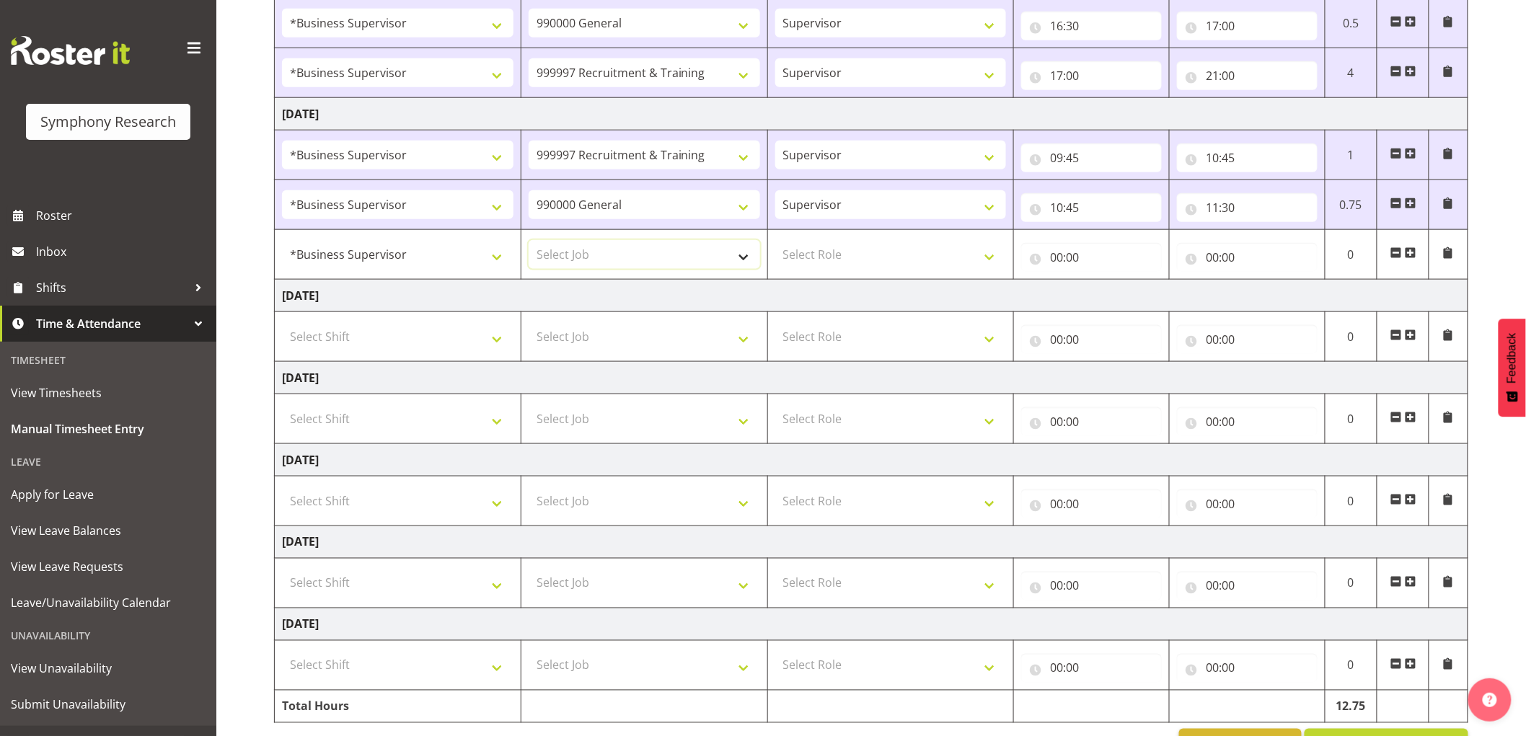
select select "10499"
click at [528, 242] on select "Select Job 550060 IF Admin 553492 World Poll Aus Wave 2 Main 2025 553493 World …" at bounding box center [643, 254] width 231 height 29
drag, startPoint x: 911, startPoint y: 229, endPoint x: 880, endPoint y: 264, distance: 47.0
click at [906, 231] on tbody "[DATE] !!Weekend Residential (Roster IT Shift Label) *Business 9/10am ~ 4:30pm …" at bounding box center [871, 170] width 1193 height 1105
click at [880, 264] on select "Select Role Supervisor Interviewing Briefing" at bounding box center [890, 254] width 231 height 29
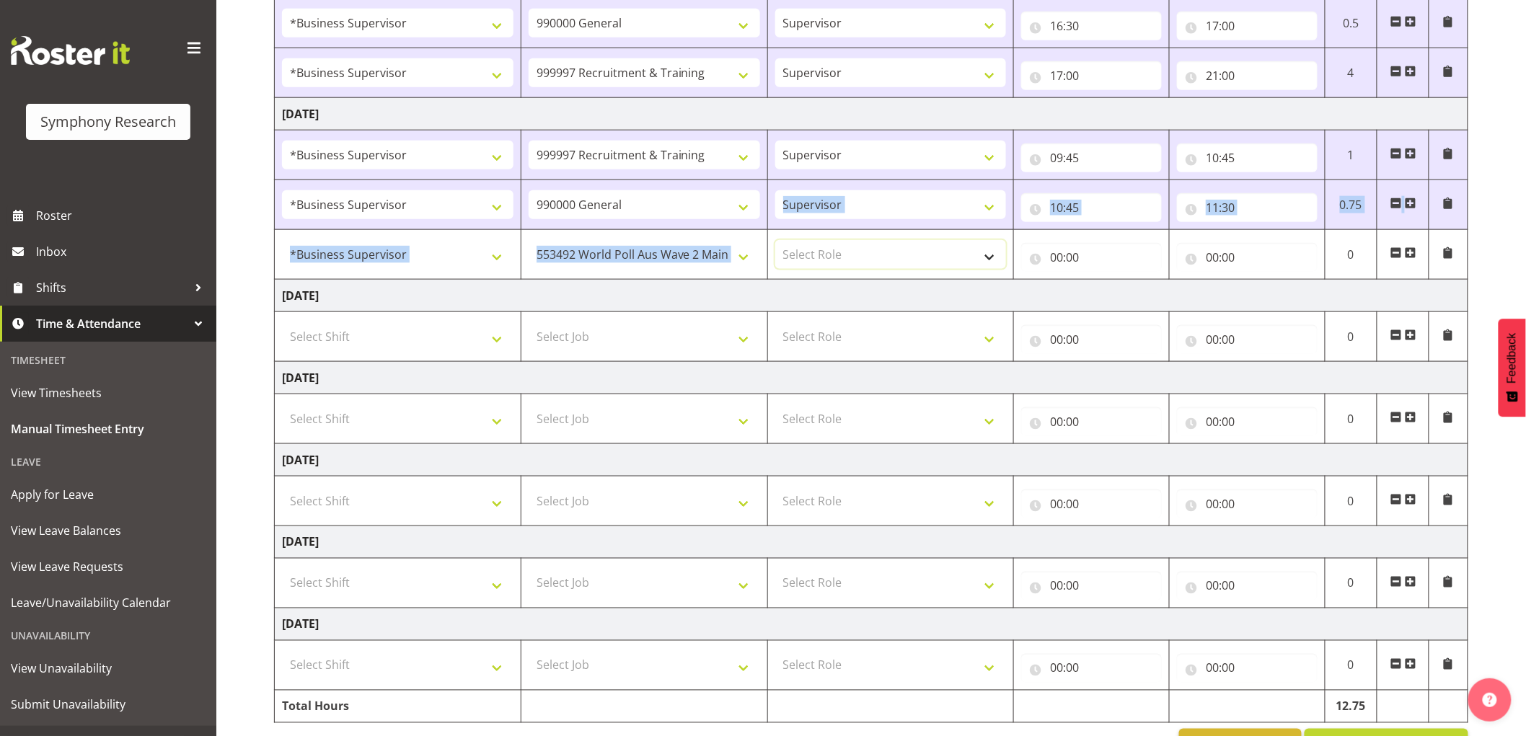
select select "45"
click at [775, 242] on select "Select Role Supervisor Interviewing Briefing" at bounding box center [890, 254] width 231 height 29
click at [1061, 256] on input "00:00" at bounding box center [1091, 257] width 141 height 29
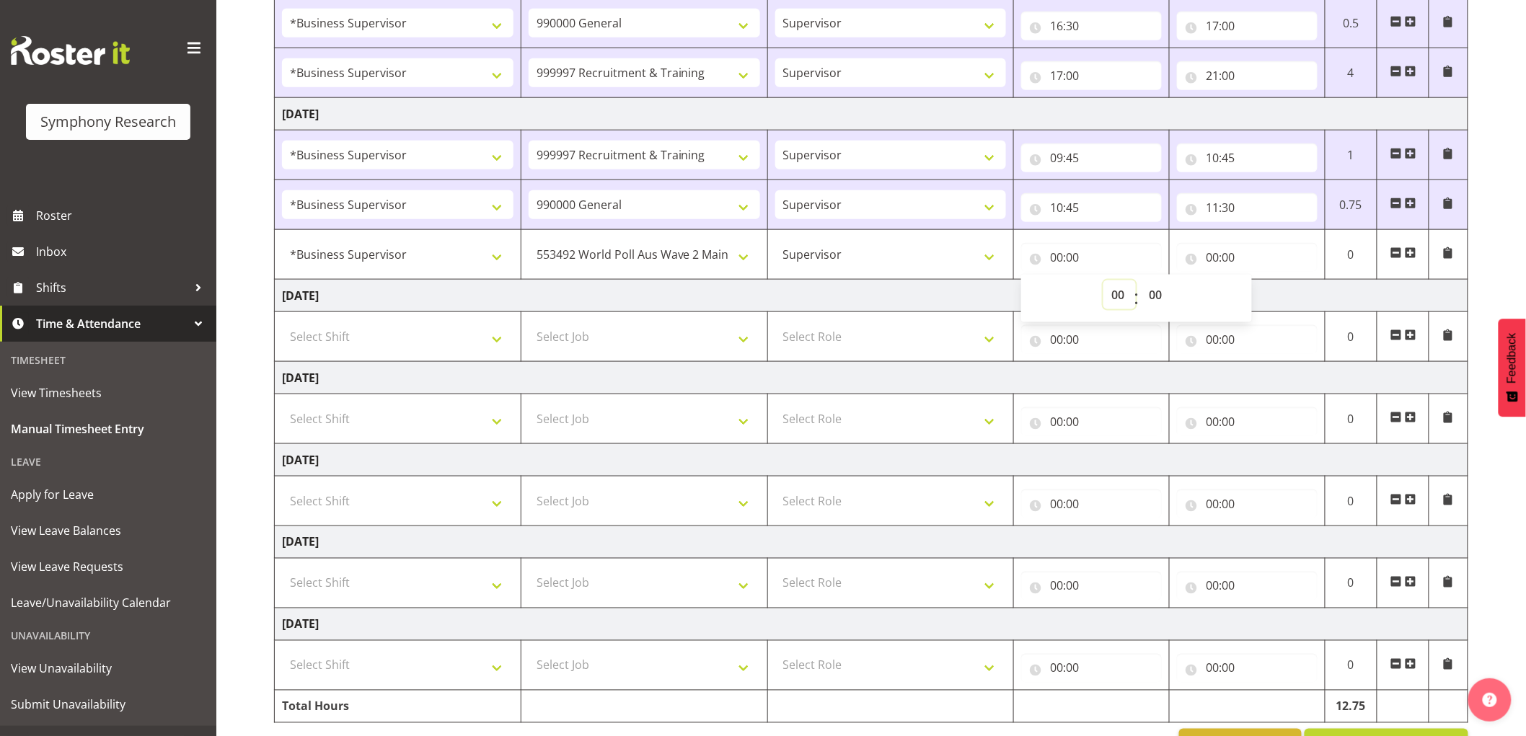
click at [1119, 290] on select "00 01 02 03 04 05 06 07 08 09 10 11 12 13 14 15 16 17 18 19 20 21 22 23" at bounding box center [1119, 294] width 32 height 29
select select "11"
click at [1103, 282] on select "00 01 02 03 04 05 06 07 08 09 10 11 12 13 14 15 16 17 18 19 20 21 22 23" at bounding box center [1119, 294] width 32 height 29
type input "11:00"
click at [1154, 293] on select "00 01 02 03 04 05 06 07 08 09 10 11 12 13 14 15 16 17 18 19 20 21 22 23 24 25 2…" at bounding box center [1157, 294] width 32 height 29
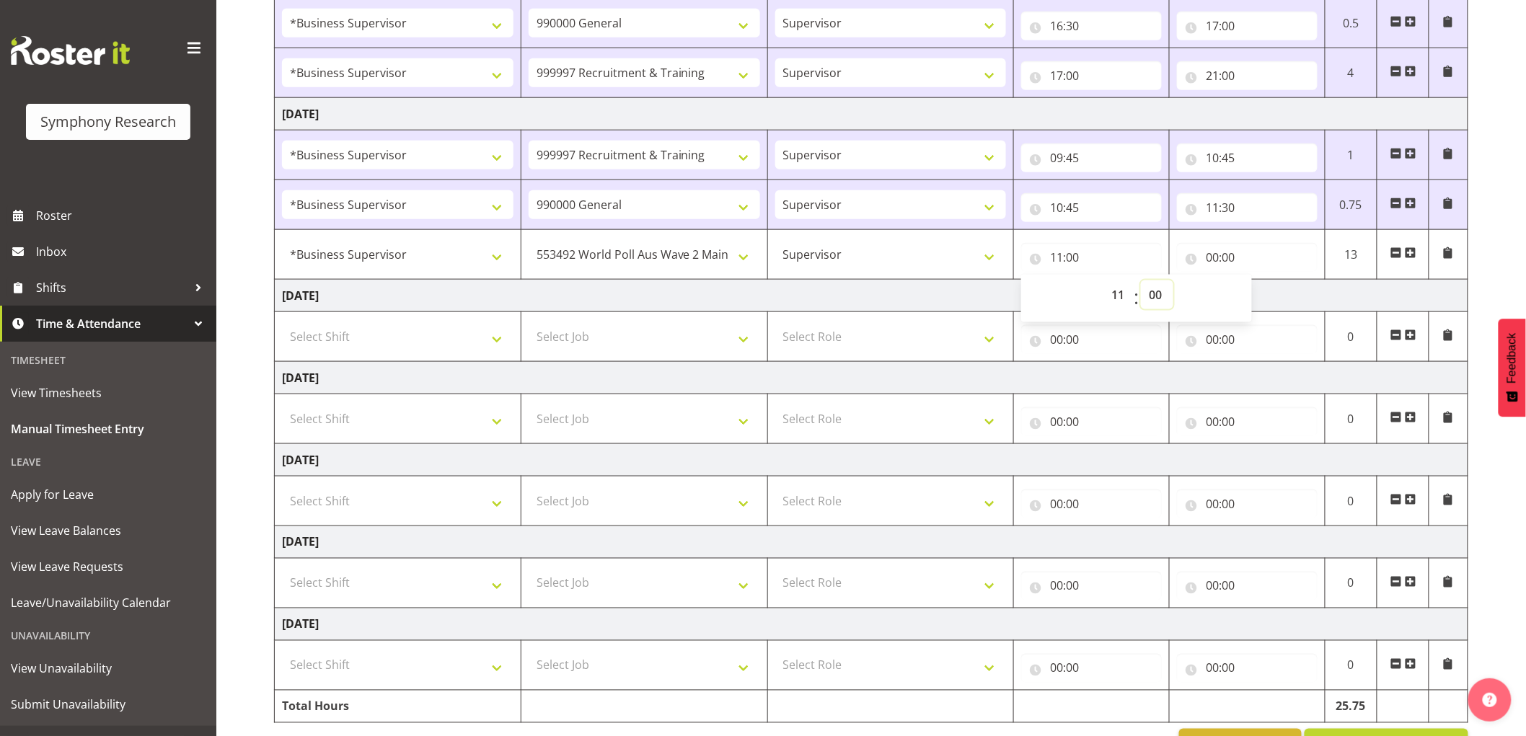
select select "30"
click at [1141, 282] on select "00 01 02 03 04 05 06 07 08 09 10 11 12 13 14 15 16 17 18 19 20 21 22 23 24 25 2…" at bounding box center [1157, 294] width 32 height 29
type input "11:30"
drag, startPoint x: 1213, startPoint y: 258, endPoint x: 1286, endPoint y: 322, distance: 97.6
click at [1214, 258] on input "00:00" at bounding box center [1247, 257] width 141 height 29
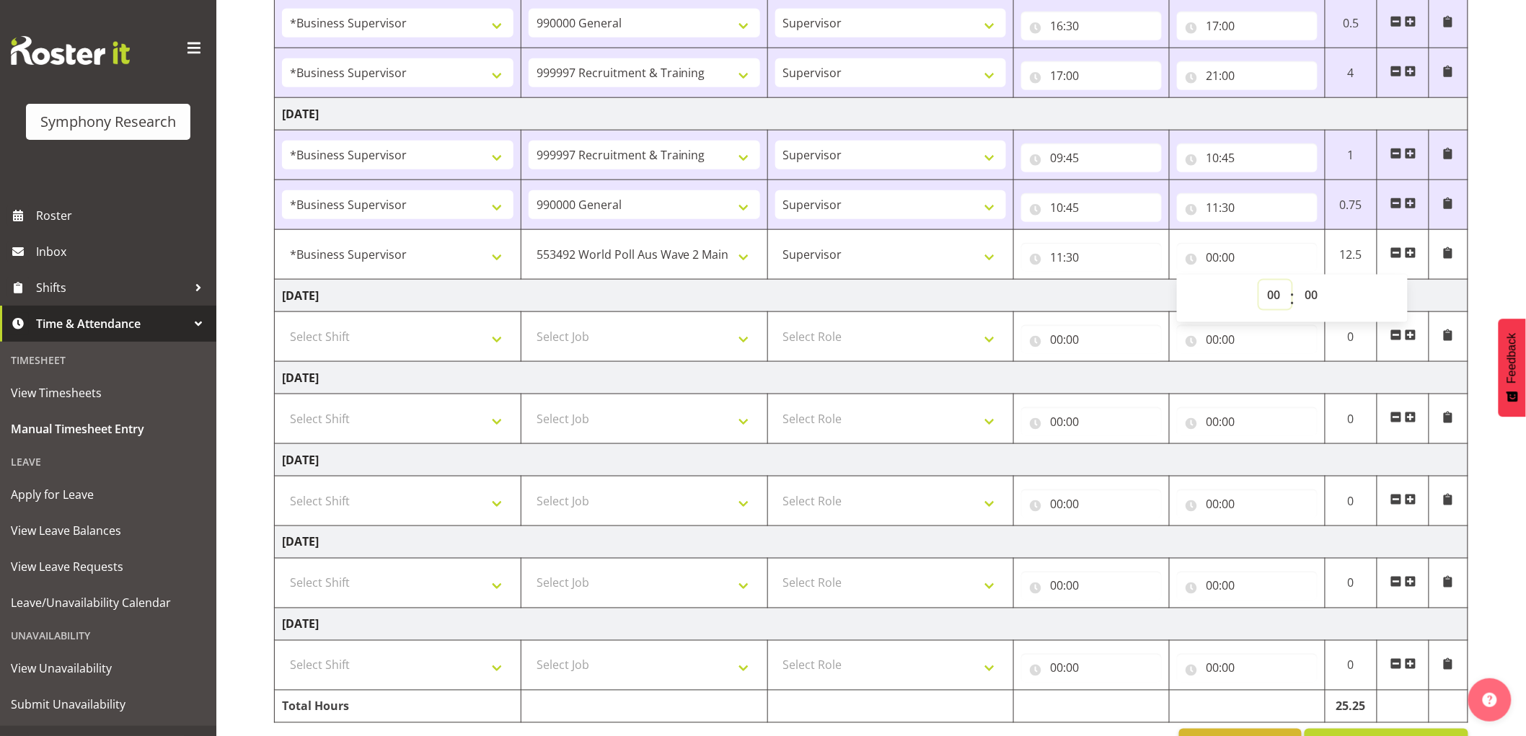
click at [1278, 296] on select "00 01 02 03 04 05 06 07 08 09 10 11 12 13 14 15 16 17 18 19 20 21 22 23" at bounding box center [1275, 294] width 32 height 29
select select "11"
click at [1259, 282] on select "00 01 02 03 04 05 06 07 08 09 10 11 12 13 14 15 16 17 18 19 20 21 22 23" at bounding box center [1275, 294] width 32 height 29
type input "11:00"
click at [1314, 297] on select "00 01 02 03 04 05 06 07 08 09 10 11 12 13 14 15 16 17 18 19 20 21 22 23 24 25 2…" at bounding box center [1312, 294] width 32 height 29
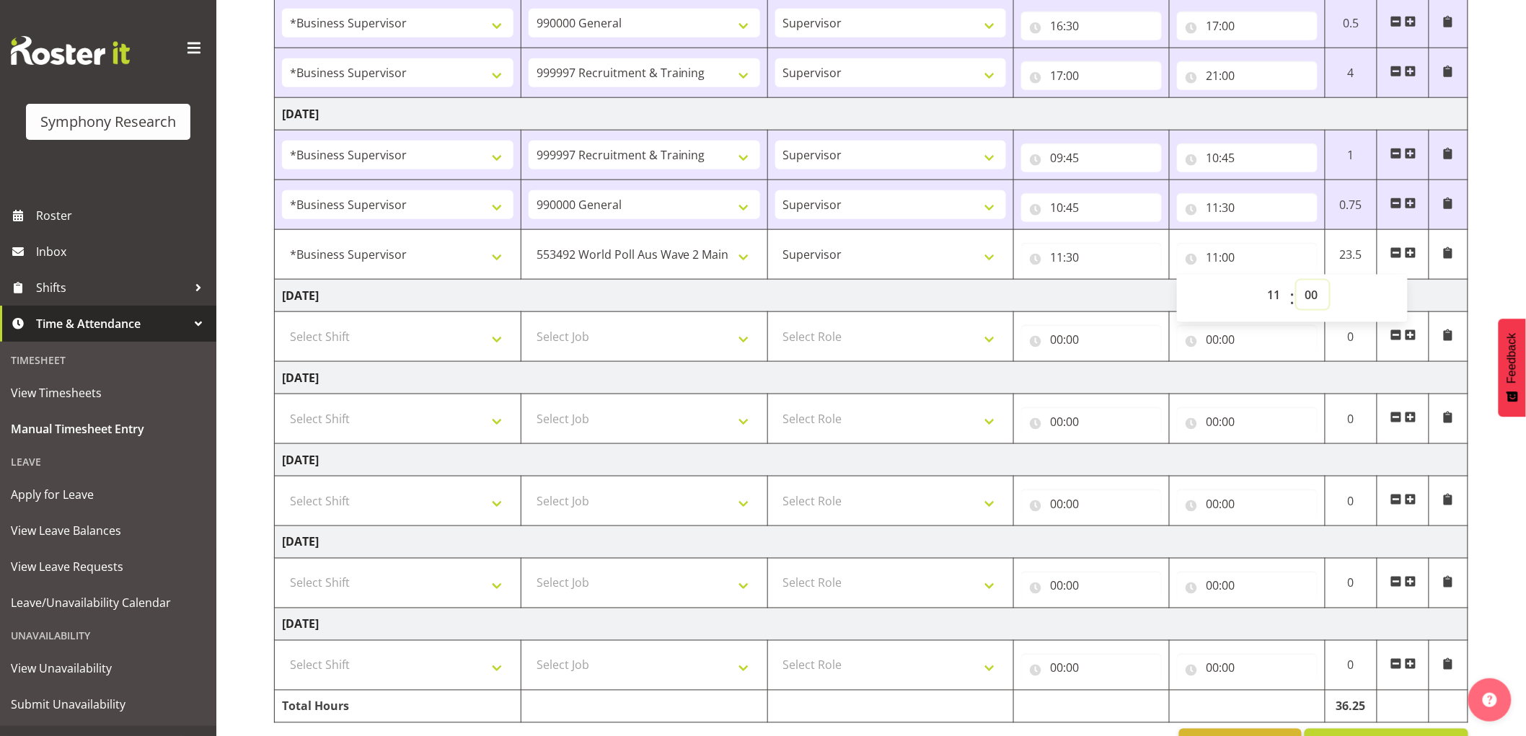
select select "40"
click at [1296, 282] on select "00 01 02 03 04 05 06 07 08 09 10 11 12 13 14 15 16 17 18 19 20 21 22 23 24 25 2…" at bounding box center [1312, 294] width 32 height 29
type input "11:40"
click at [1415, 247] on td at bounding box center [1403, 255] width 52 height 50
click at [1410, 251] on span at bounding box center [1411, 253] width 12 height 12
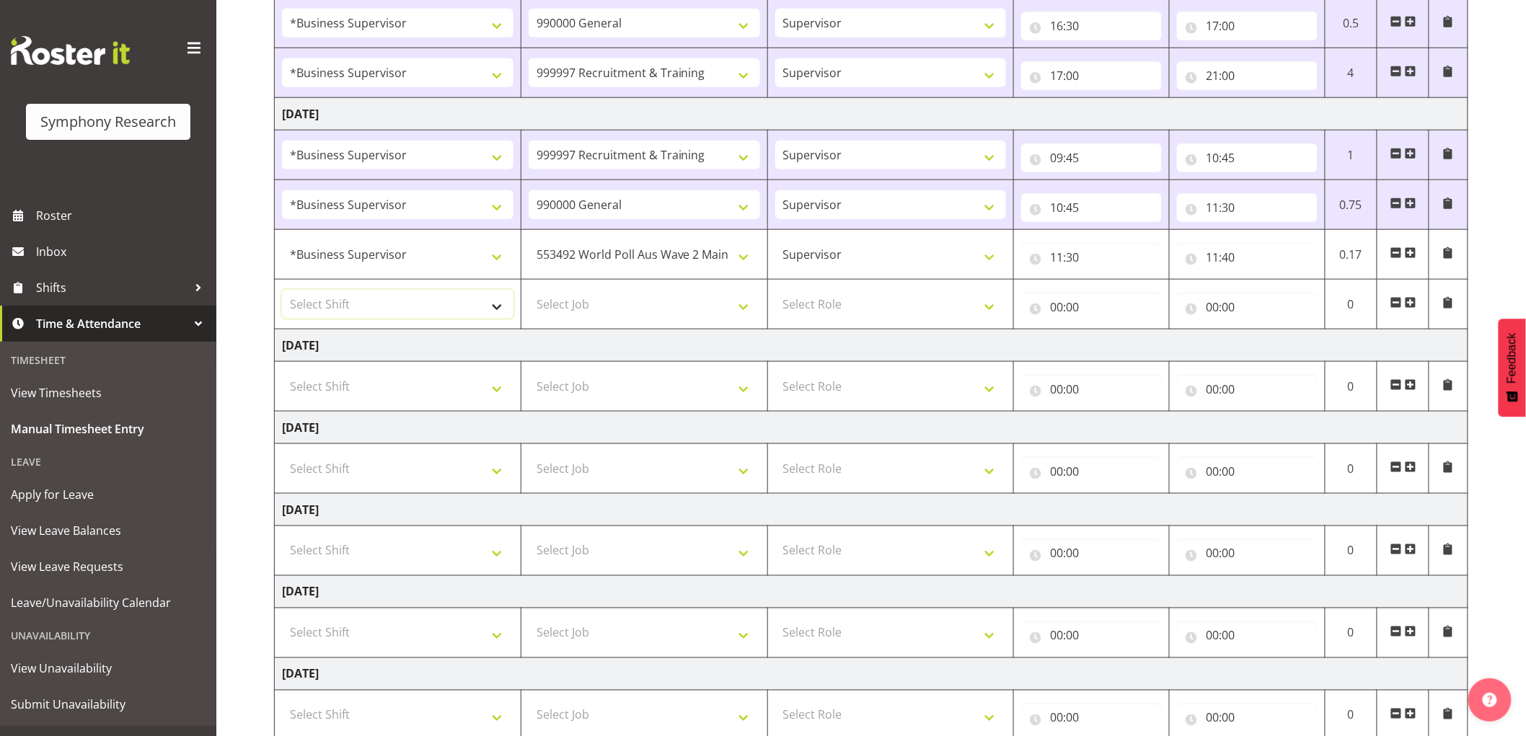
click at [377, 298] on select "Select Shift !!Weekend Residential (Roster IT Shift Label) *Business 9/10am ~ 4…" at bounding box center [397, 304] width 231 height 29
select select "1607"
click at [282, 291] on select "Select Shift !!Weekend Residential (Roster IT Shift Label) *Business 9/10am ~ 4…" at bounding box center [397, 304] width 231 height 29
drag, startPoint x: 595, startPoint y: 325, endPoint x: 603, endPoint y: 307, distance: 19.7
click at [595, 324] on td "Select Job 550060 IF Admin 553492 World Poll Aus Wave 2 Main 2025 553493 World …" at bounding box center [644, 305] width 247 height 50
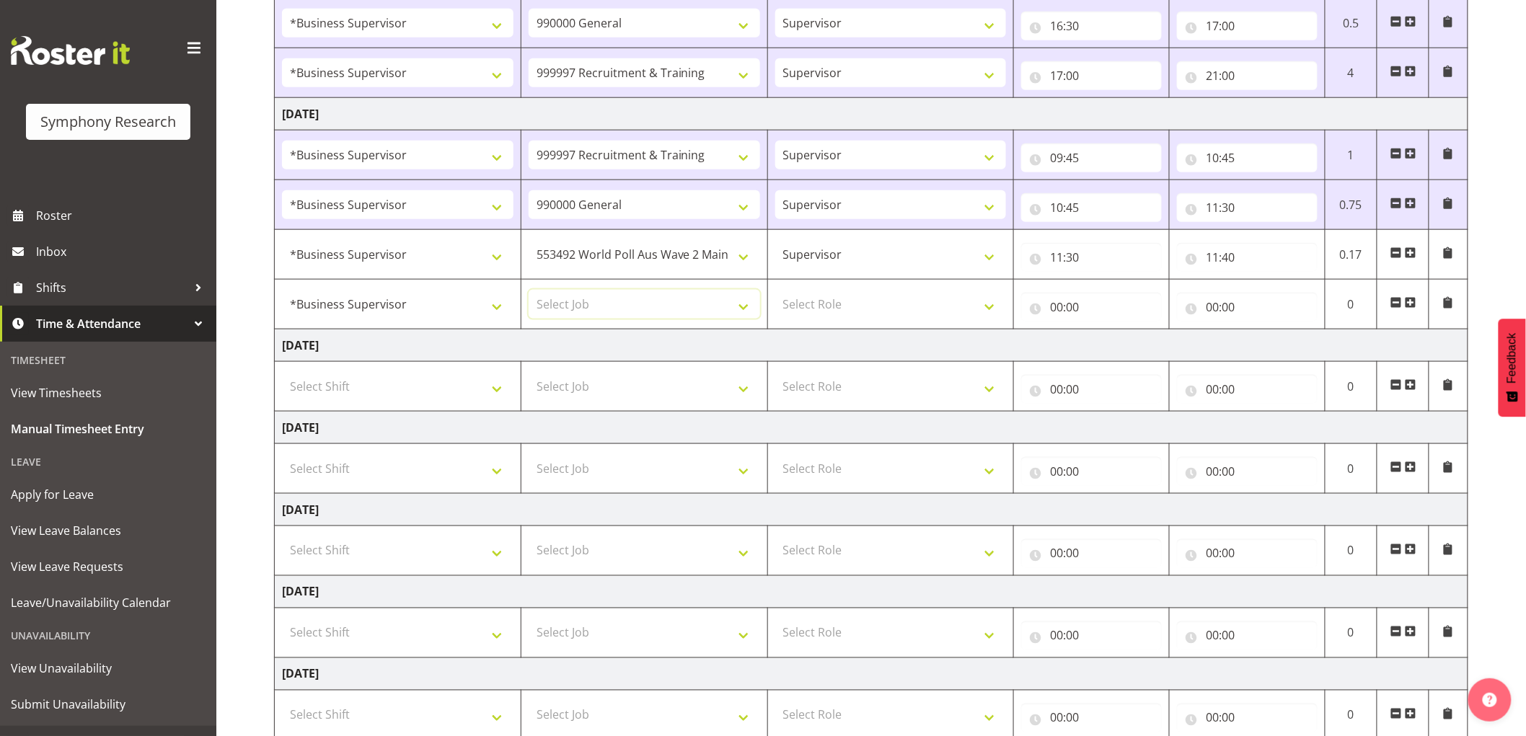
drag, startPoint x: 603, startPoint y: 307, endPoint x: 520, endPoint y: 412, distance: 134.0
click at [602, 308] on select "Select Job 550060 IF Admin 553492 World Poll Aus Wave 2 Main 2025 553493 World …" at bounding box center [643, 304] width 231 height 29
select select "10527"
click at [528, 291] on select "Select Job 550060 IF Admin 553492 World Poll Aus Wave 2 Main 2025 553493 World …" at bounding box center [643, 304] width 231 height 29
click at [883, 276] on td "Supervisor Interviewing Briefing" at bounding box center [890, 255] width 247 height 50
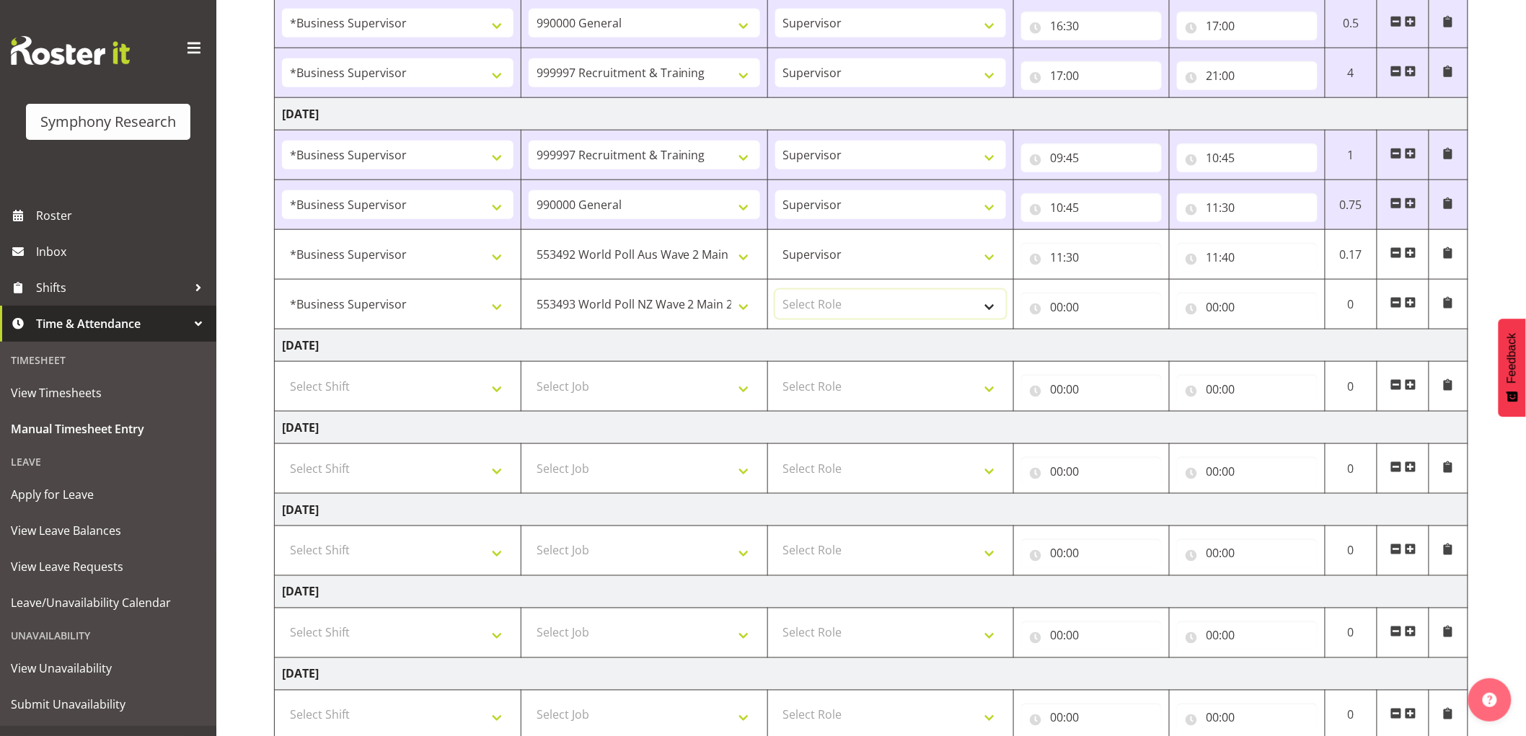
click at [883, 294] on select "Select Role Supervisor Interviewing Briefing" at bounding box center [890, 304] width 231 height 29
click at [885, 317] on select "Select Role Supervisor Interviewing Briefing" at bounding box center [890, 304] width 231 height 29
click at [889, 319] on select "Select Role Supervisor Interviewing Briefing" at bounding box center [890, 304] width 231 height 29
select select "45"
click at [775, 291] on select "Select Role Supervisor Interviewing Briefing" at bounding box center [890, 304] width 231 height 29
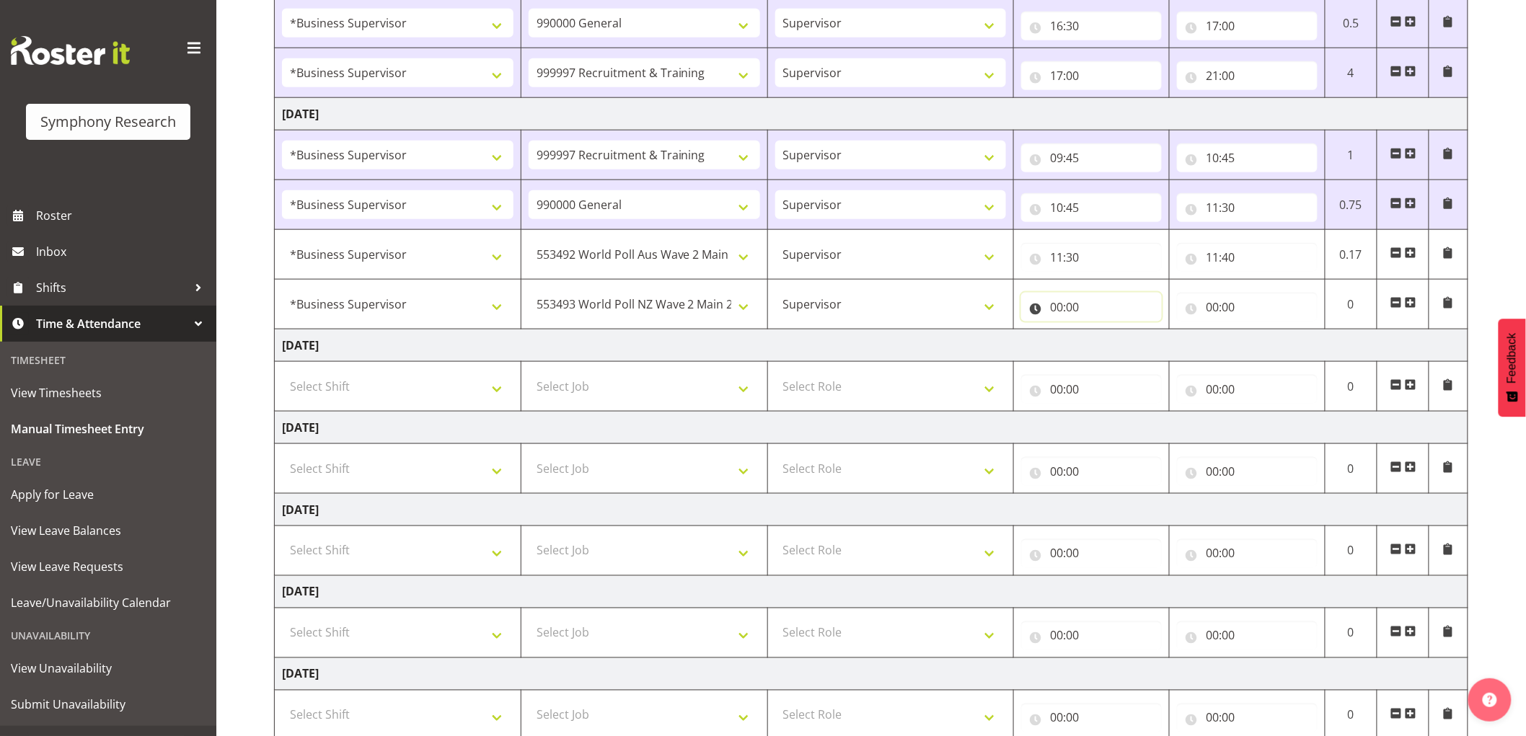
drag, startPoint x: 1063, startPoint y: 300, endPoint x: 1087, endPoint y: 330, distance: 38.5
click at [1063, 301] on input "00:00" at bounding box center [1091, 307] width 141 height 29
drag, startPoint x: 1097, startPoint y: 336, endPoint x: 1110, endPoint y: 348, distance: 18.4
click at [1103, 345] on div "00 01 02 03 04 05 06 07 08 09 10 11 12 13 14 15 16 17 18 19 20 21 22 23 : 00 01…" at bounding box center [1136, 348] width 231 height 36
click at [1111, 348] on select "00 01 02 03 04 05 06 07 08 09 10 11 12 13 14 15 16 17 18 19 20 21 22 23" at bounding box center [1119, 344] width 32 height 29
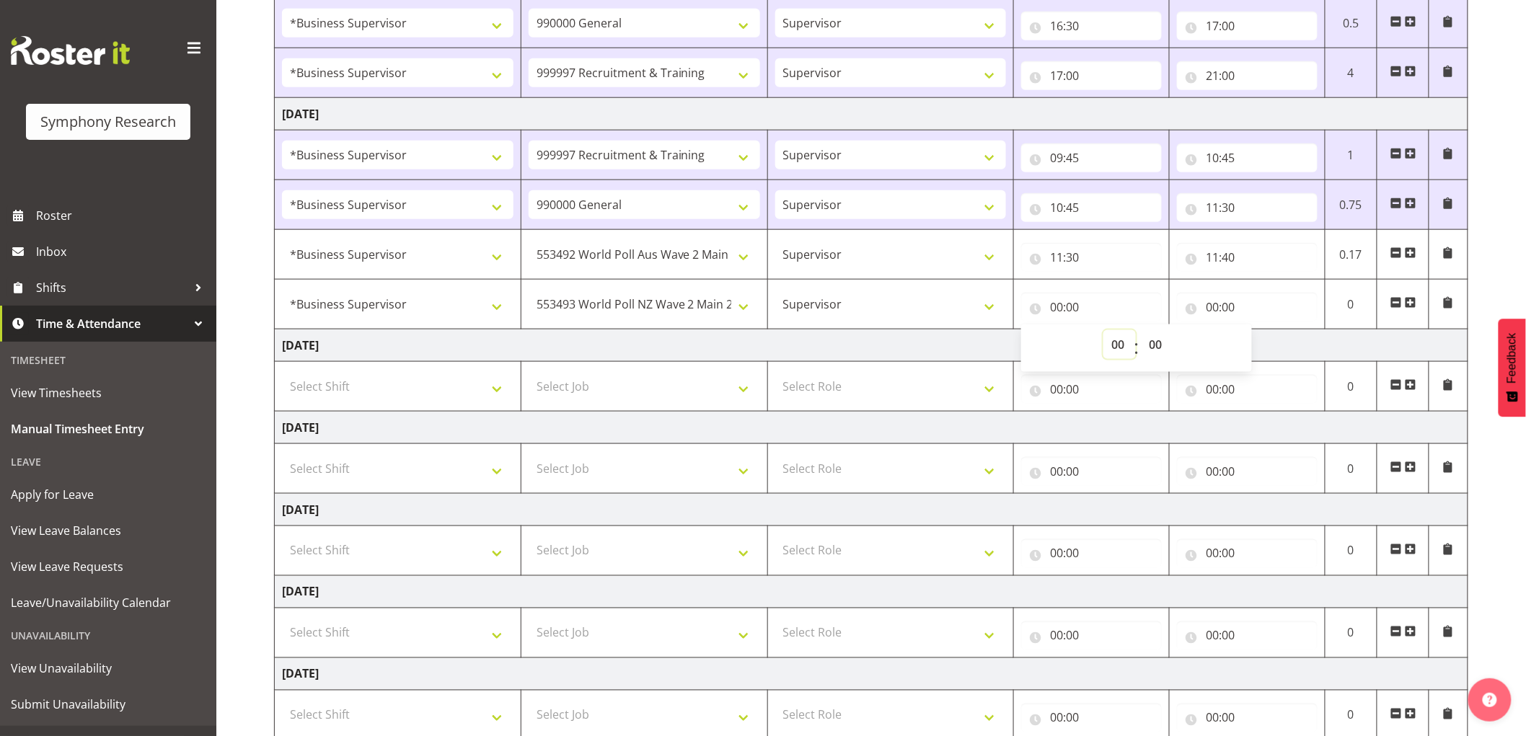
select select "11"
click at [1103, 332] on select "00 01 02 03 04 05 06 07 08 09 10 11 12 13 14 15 16 17 18 19 20 21 22 23" at bounding box center [1119, 344] width 32 height 29
type input "11:00"
drag, startPoint x: 1157, startPoint y: 351, endPoint x: 1170, endPoint y: 350, distance: 13.1
click at [1163, 350] on select "00 01 02 03 04 05 06 07 08 09 10 11 12 13 14 15 16 17 18 19 20 21 22 23 24 25 2…" at bounding box center [1157, 344] width 32 height 29
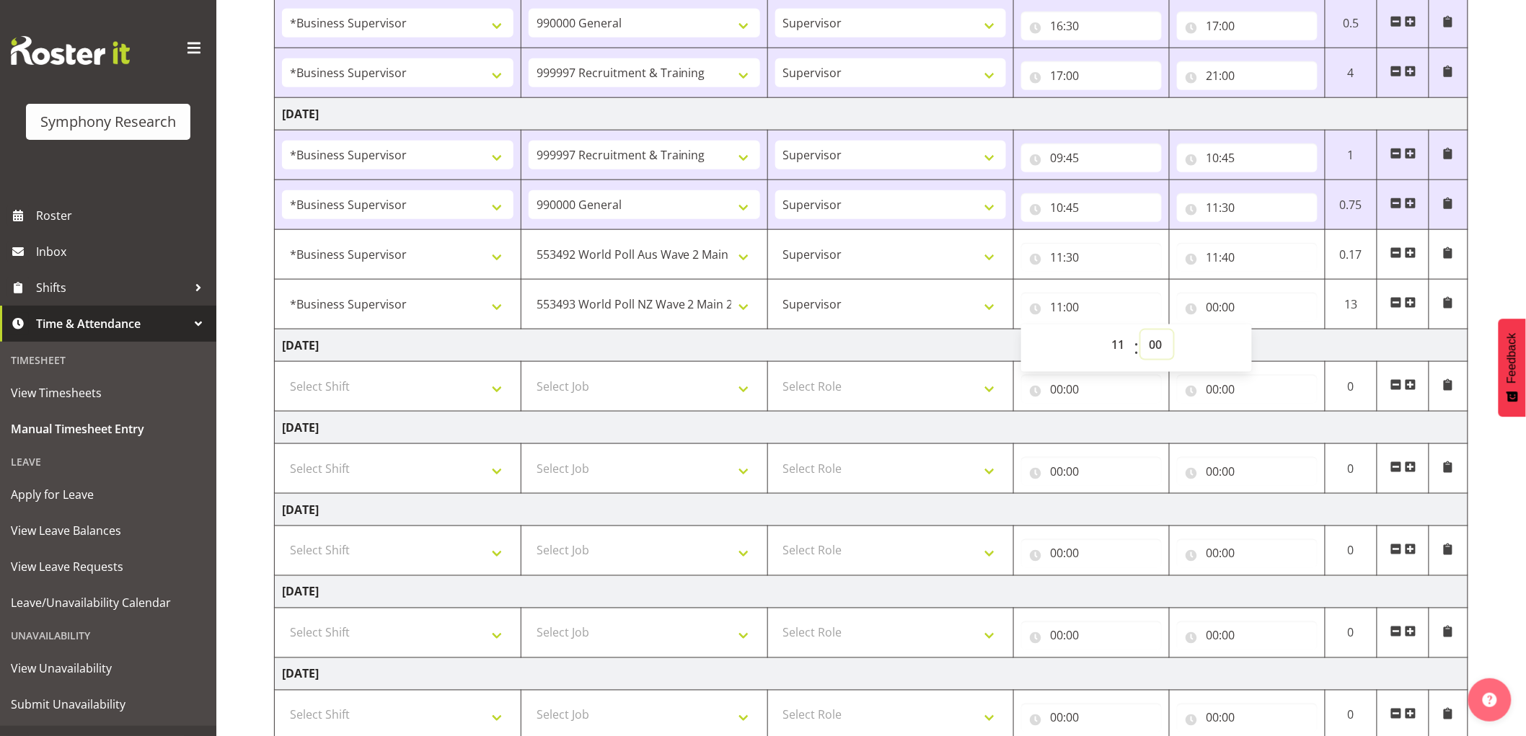
select select "40"
click at [1141, 332] on select "00 01 02 03 04 05 06 07 08 09 10 11 12 13 14 15 16 17 18 19 20 21 22 23 24 25 2…" at bounding box center [1157, 344] width 32 height 29
type input "11:40"
click at [1220, 306] on input "00:00" at bounding box center [1247, 307] width 141 height 29
click at [1281, 342] on select "00 01 02 03 04 05 06 07 08 09 10 11 12 13 14 15 16 17 18 19 20 21 22 23" at bounding box center [1275, 344] width 32 height 29
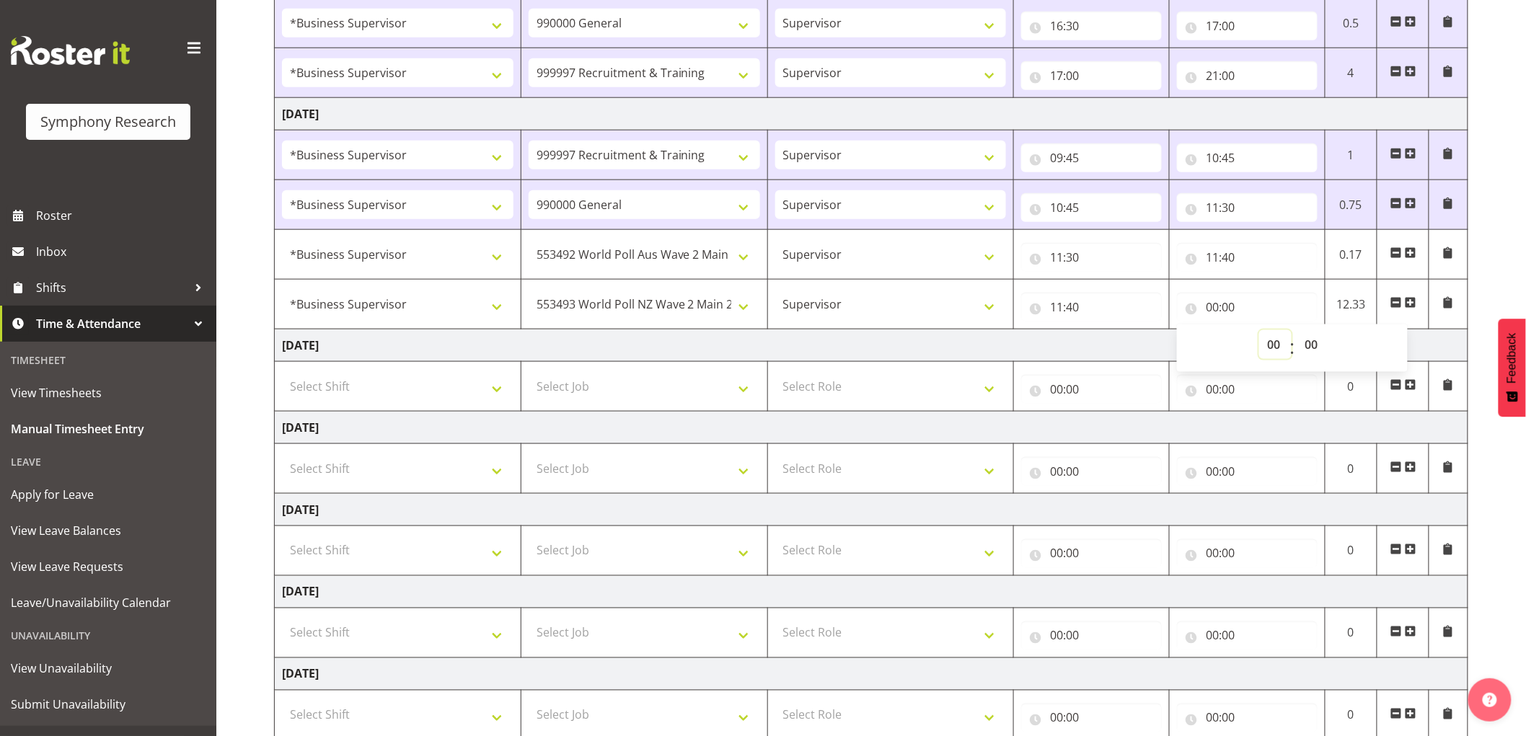
select select "11"
click at [1259, 332] on select "00 01 02 03 04 05 06 07 08 09 10 11 12 13 14 15 16 17 18 19 20 21 22 23" at bounding box center [1275, 344] width 32 height 29
type input "11:00"
drag, startPoint x: 1318, startPoint y: 358, endPoint x: 1360, endPoint y: 358, distance: 41.8
click at [1318, 358] on select "00 01 02 03 04 05 06 07 08 09 10 11 12 13 14 15 16 17 18 19 20 21 22 23 24 25 2…" at bounding box center [1312, 344] width 32 height 29
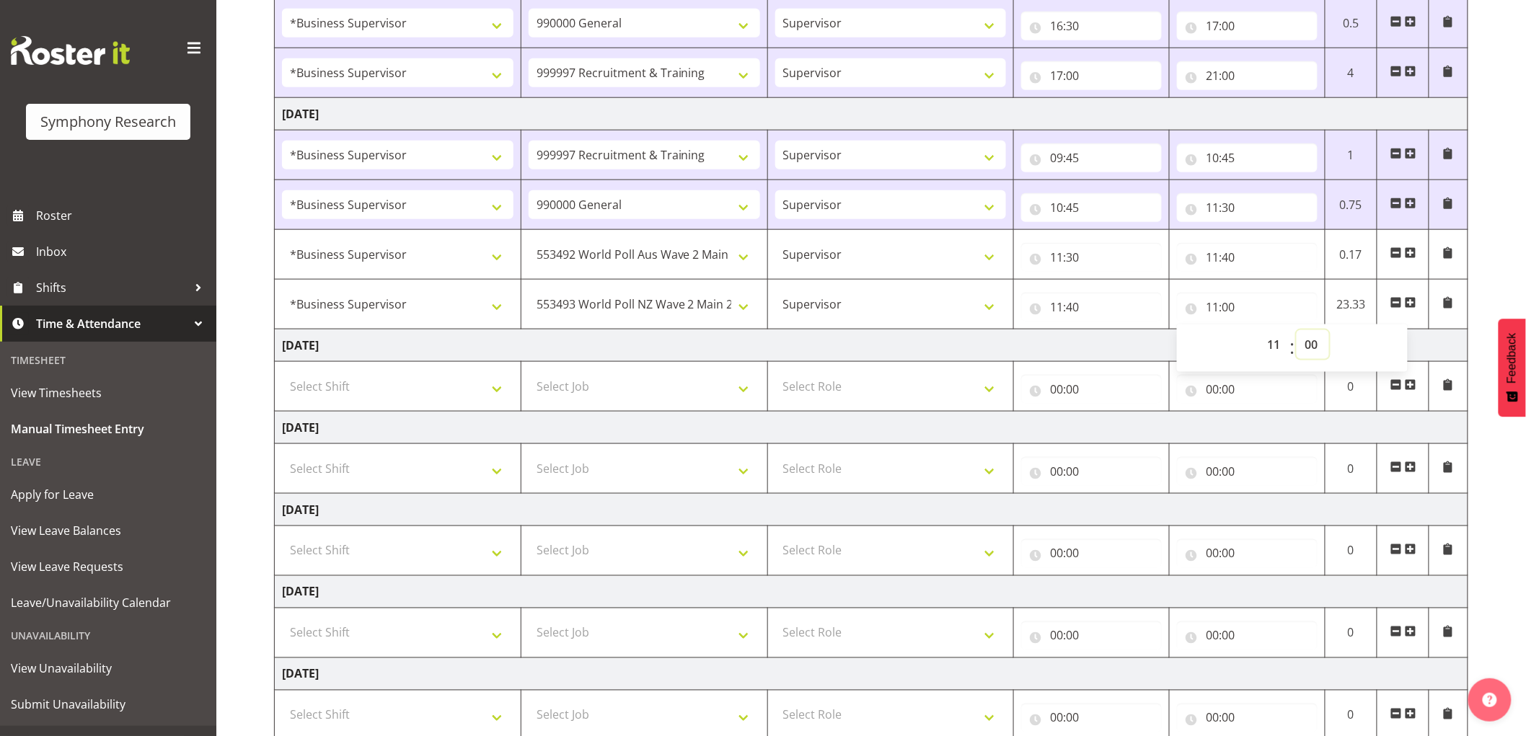
select select "50"
click at [1296, 332] on select "00 01 02 03 04 05 06 07 08 09 10 11 12 13 14 15 16 17 18 19 20 21 22 23 24 25 2…" at bounding box center [1312, 344] width 32 height 29
type input "11:50"
click at [1411, 305] on span at bounding box center [1411, 303] width 12 height 12
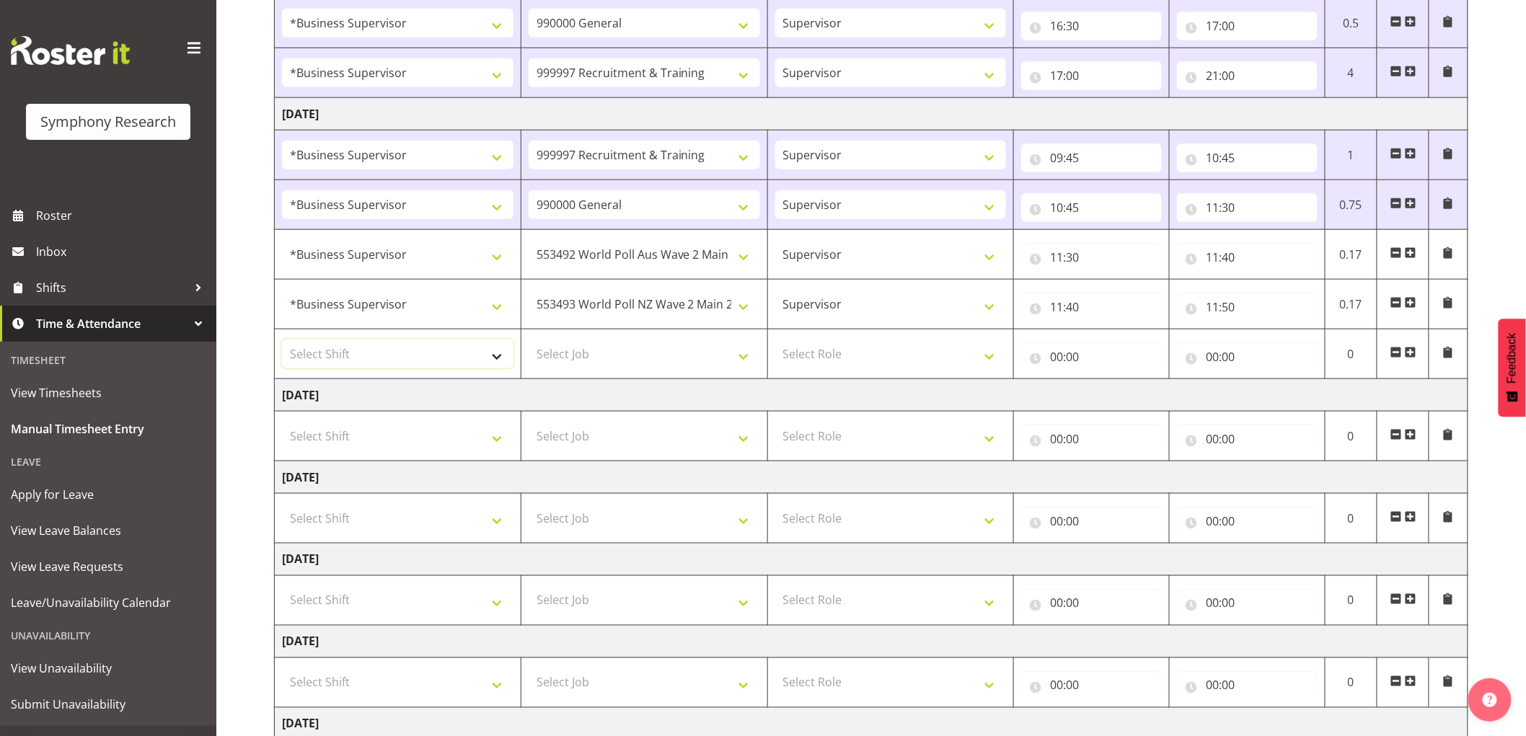
click at [412, 364] on select "Select Shift !!Weekend Residential (Roster IT Shift Label) *Business 9/10am ~ 4…" at bounding box center [397, 354] width 231 height 29
select select "1607"
click at [282, 341] on select "Select Shift !!Weekend Residential (Roster IT Shift Label) *Business 9/10am ~ 4…" at bounding box center [397, 354] width 231 height 29
drag, startPoint x: 588, startPoint y: 358, endPoint x: 580, endPoint y: 355, distance: 9.1
click at [588, 358] on select "Select Job 550060 IF Admin 553492 World Poll Aus Wave 2 Main 2025 553493 World …" at bounding box center [643, 354] width 231 height 29
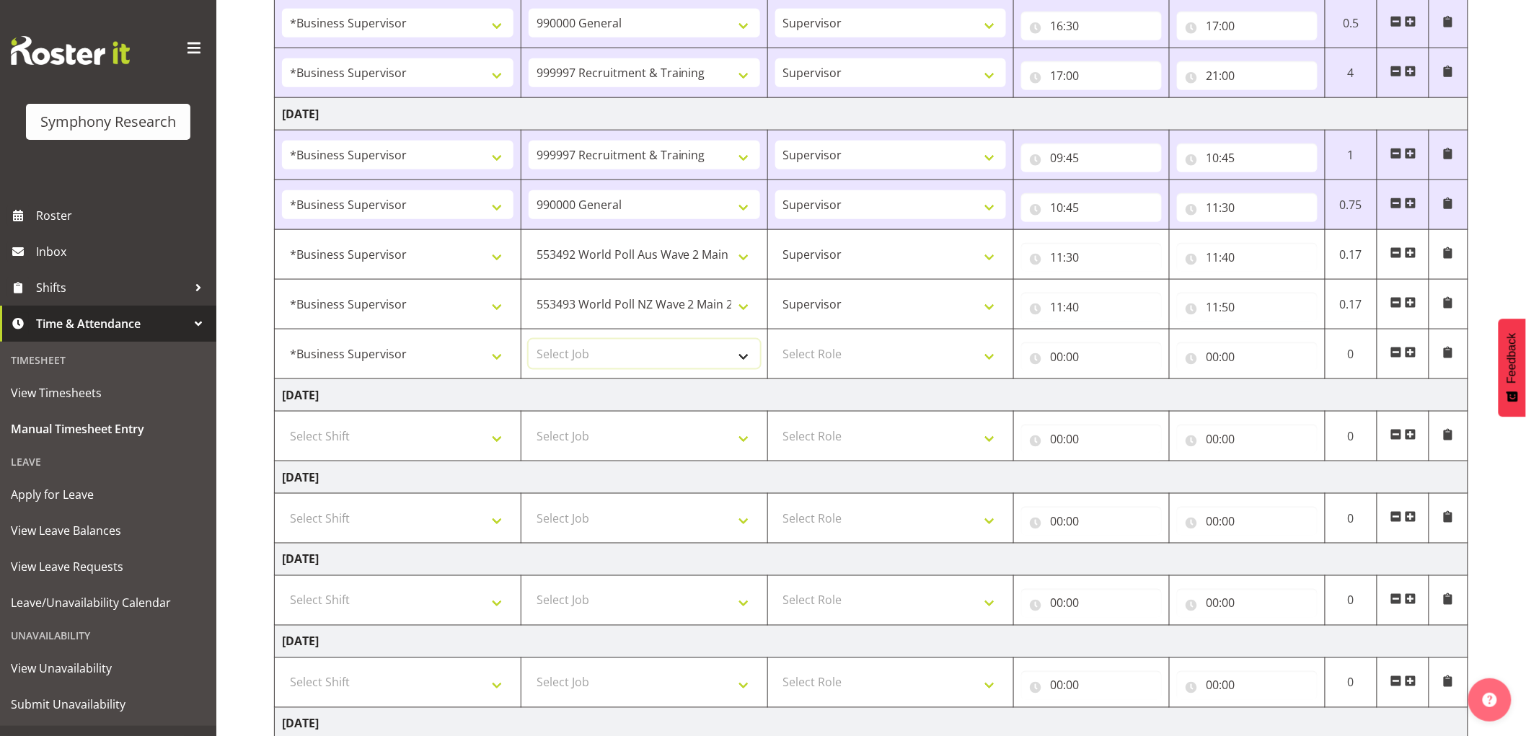
select select "10587"
click at [528, 341] on select "Select Job 550060 IF Admin 553492 World Poll Aus Wave 2 Main 2025 553493 World …" at bounding box center [643, 354] width 231 height 29
click at [903, 364] on select "Select Role Supervisor Interviewing Briefing" at bounding box center [890, 354] width 231 height 29
select select "45"
click at [775, 341] on select "Select Role Supervisor Interviewing Briefing" at bounding box center [890, 354] width 231 height 29
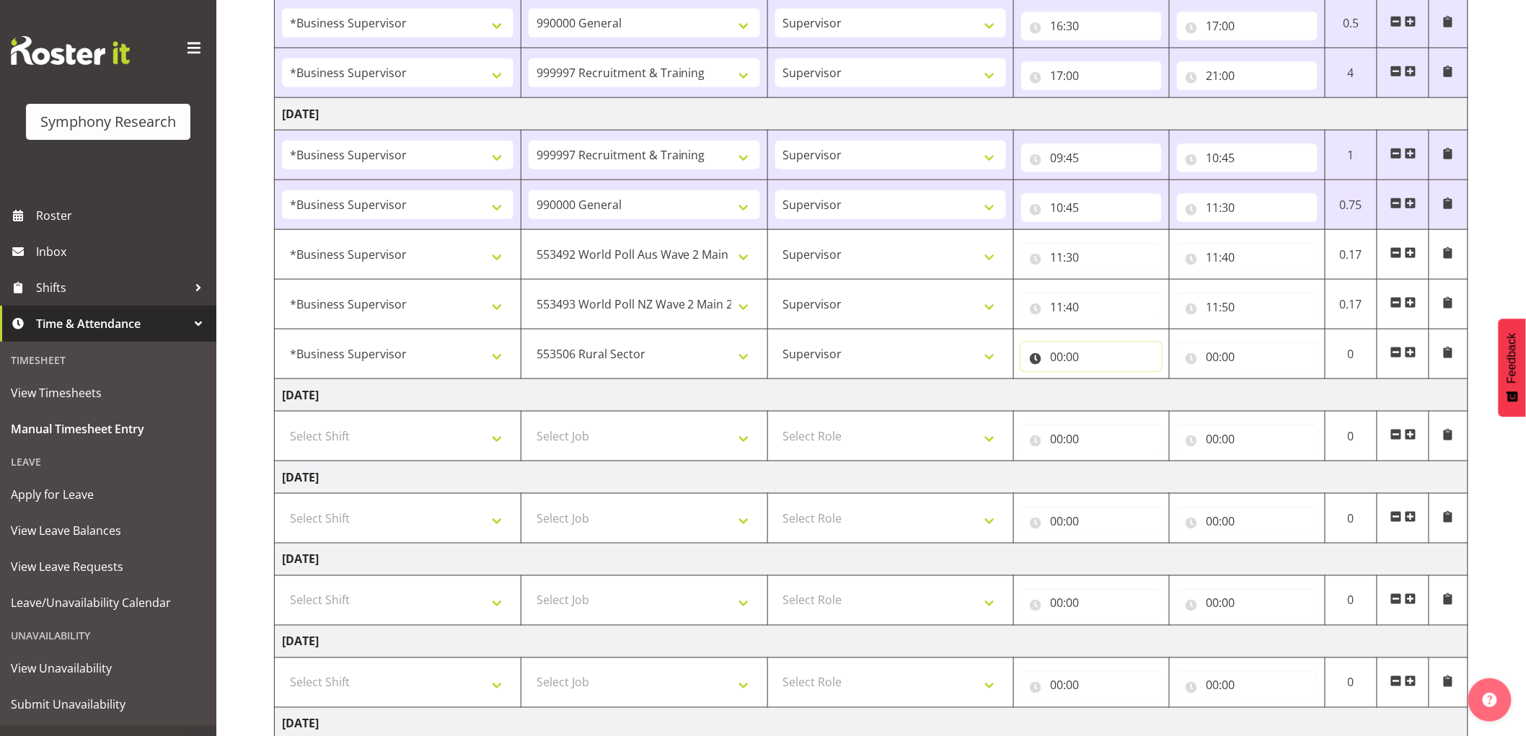
click at [1029, 365] on input "00:00" at bounding box center [1091, 356] width 141 height 29
click at [1120, 394] on select "00 01 02 03 04 05 06 07 08 09 10 11 12 13 14 15 16 17 18 19 20 21 22 23" at bounding box center [1119, 394] width 32 height 29
select select "11"
click at [1103, 381] on select "00 01 02 03 04 05 06 07 08 09 10 11 12 13 14 15 16 17 18 19 20 21 22 23" at bounding box center [1119, 394] width 32 height 29
type input "11:00"
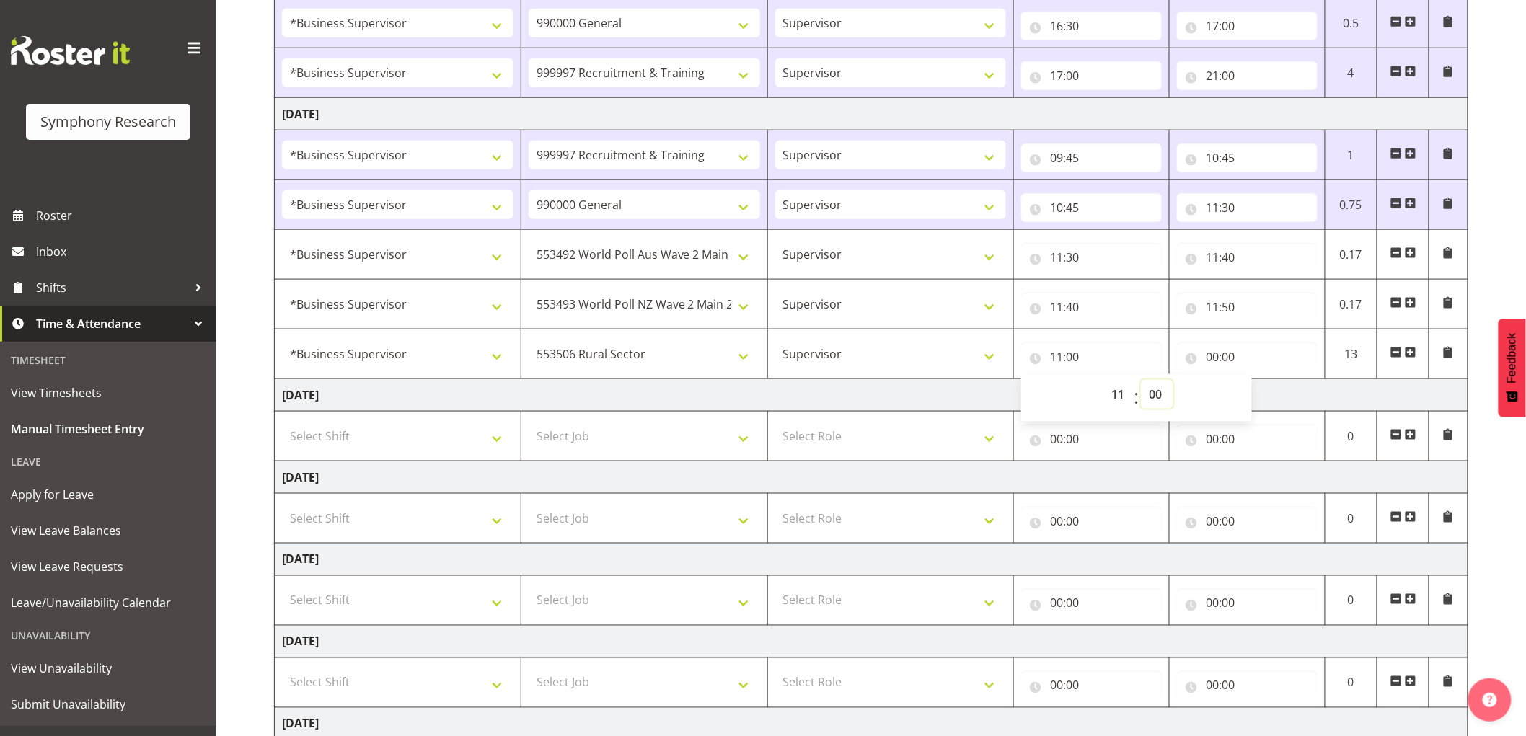
click at [1156, 386] on select "00 01 02 03 04 05 06 07 08 09 10 11 12 13 14 15 16 17 18 19 20 21 22 23 24 25 2…" at bounding box center [1157, 394] width 32 height 29
select select "50"
click at [1141, 381] on select "00 01 02 03 04 05 06 07 08 09 10 11 12 13 14 15 16 17 18 19 20 21 22 23 24 25 2…" at bounding box center [1157, 394] width 32 height 29
type input "11:50"
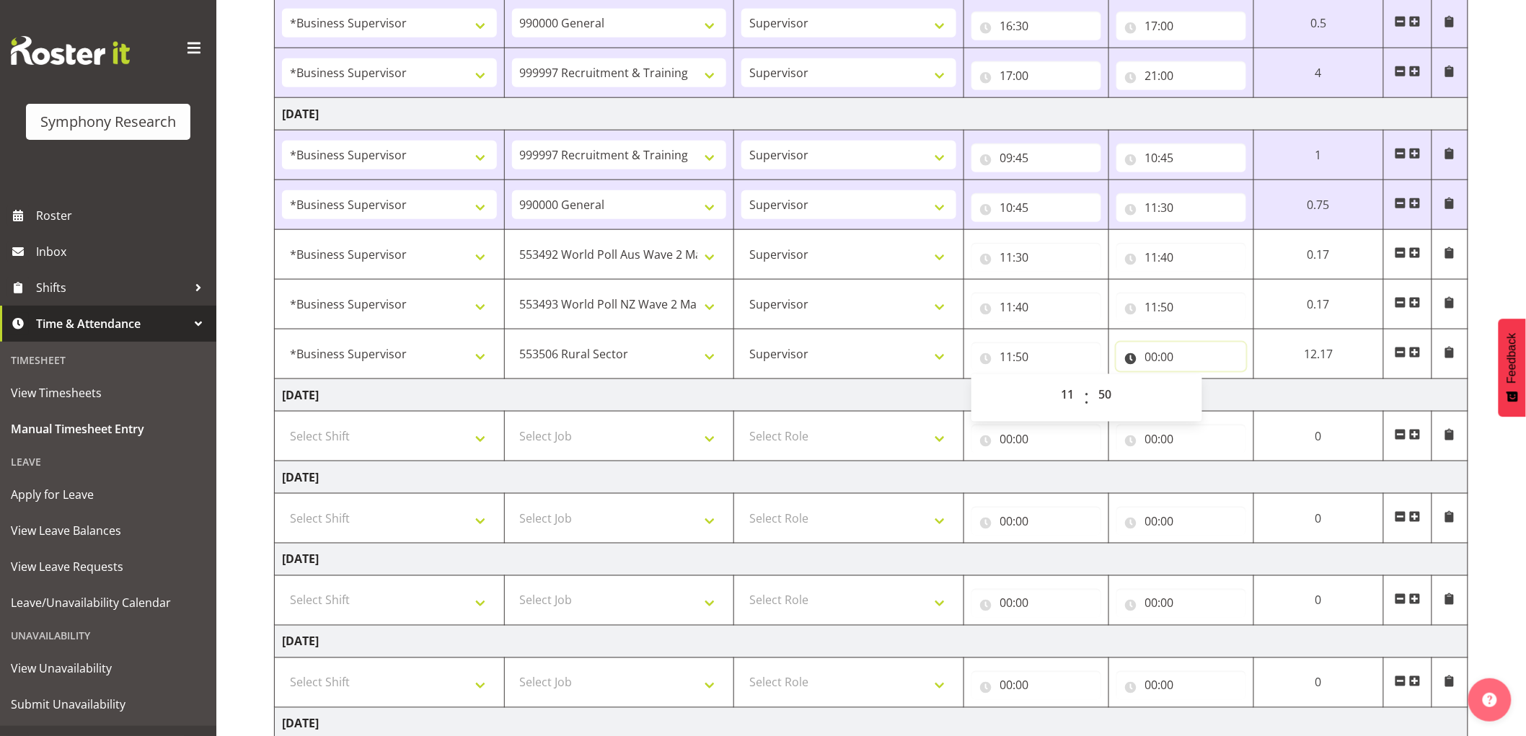
click at [1151, 348] on input "00:00" at bounding box center [1181, 356] width 130 height 29
click at [1200, 400] on select "00 01 02 03 04 05 06 07 08 09 10 11 12 13 14 15 16 17 18 19 20 21 22 23" at bounding box center [1214, 394] width 32 height 29
select select "11"
click at [1198, 381] on select "00 01 02 03 04 05 06 07 08 09 10 11 12 13 14 15 16 17 18 19 20 21 22 23" at bounding box center [1214, 394] width 32 height 29
type input "11:00"
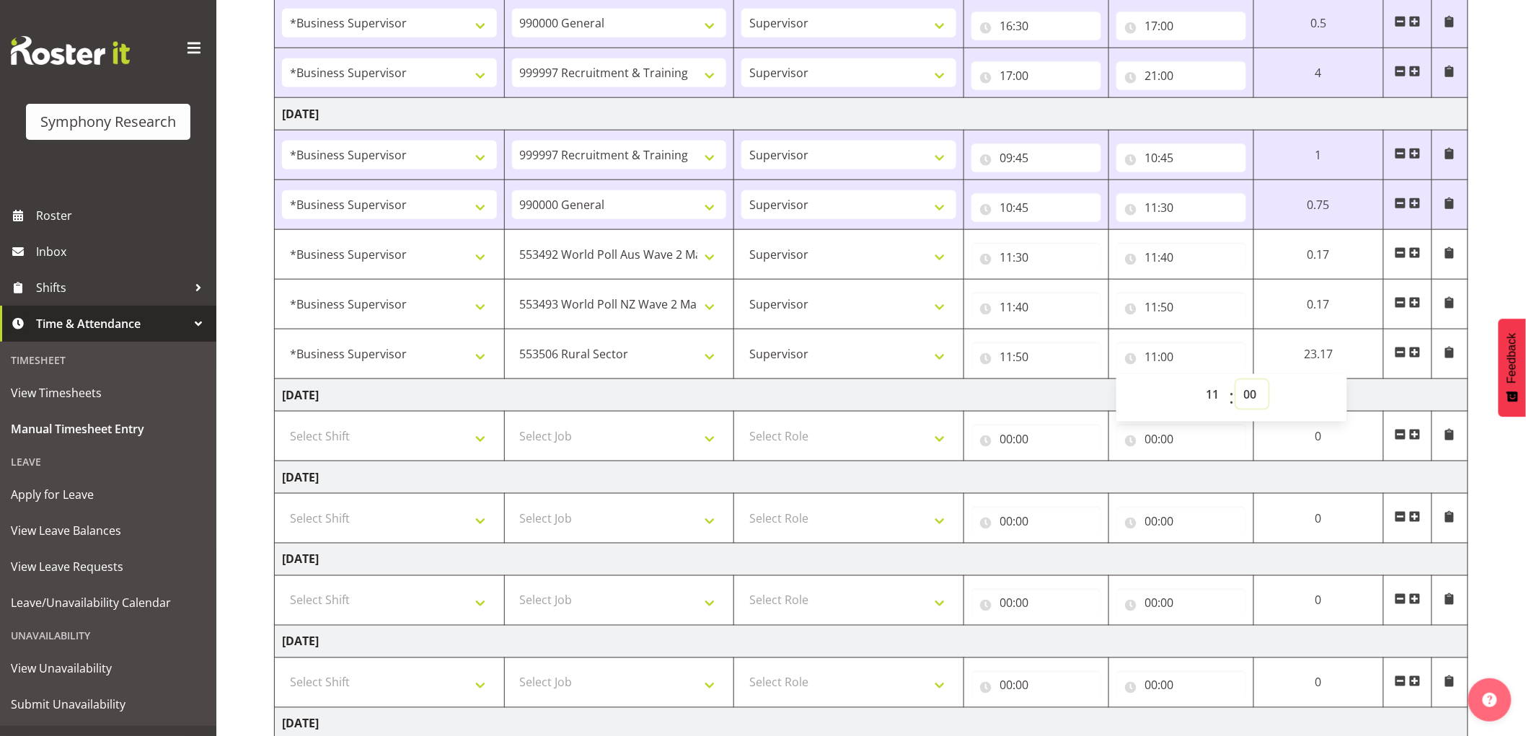
click at [1244, 397] on select "00 01 02 03 04 05 06 07 08 09 10 11 12 13 14 15 16 17 18 19 20 21 22 23 24 25 2…" at bounding box center [1252, 394] width 32 height 29
select select "55"
click at [1268, 381] on select "00 01 02 03 04 05 06 07 08 09 10 11 12 13 14 15 16 17 18 19 20 21 22 23 24 25 2…" at bounding box center [1252, 394] width 32 height 29
type input "11:55"
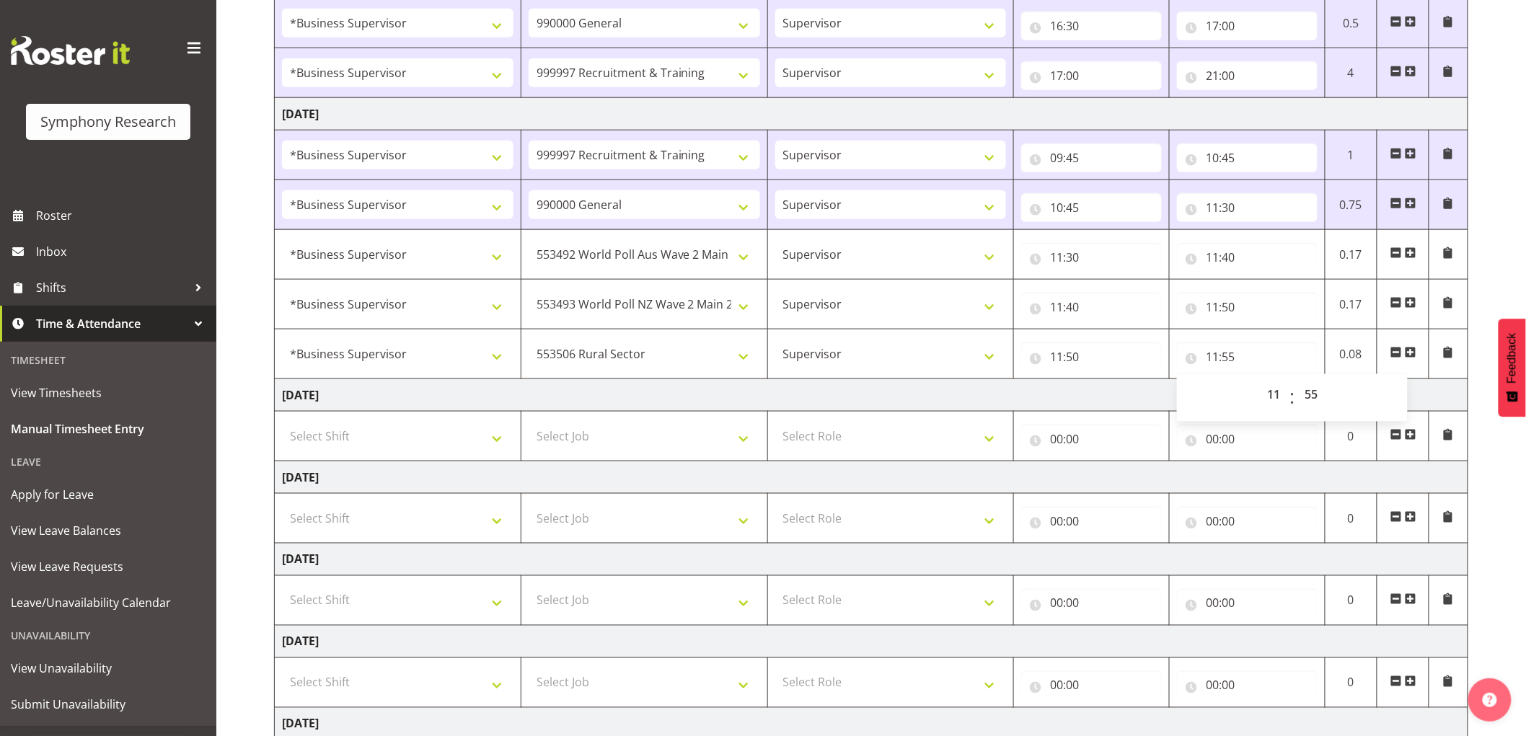
click at [1053, 392] on td "[DATE]" at bounding box center [871, 395] width 1193 height 32
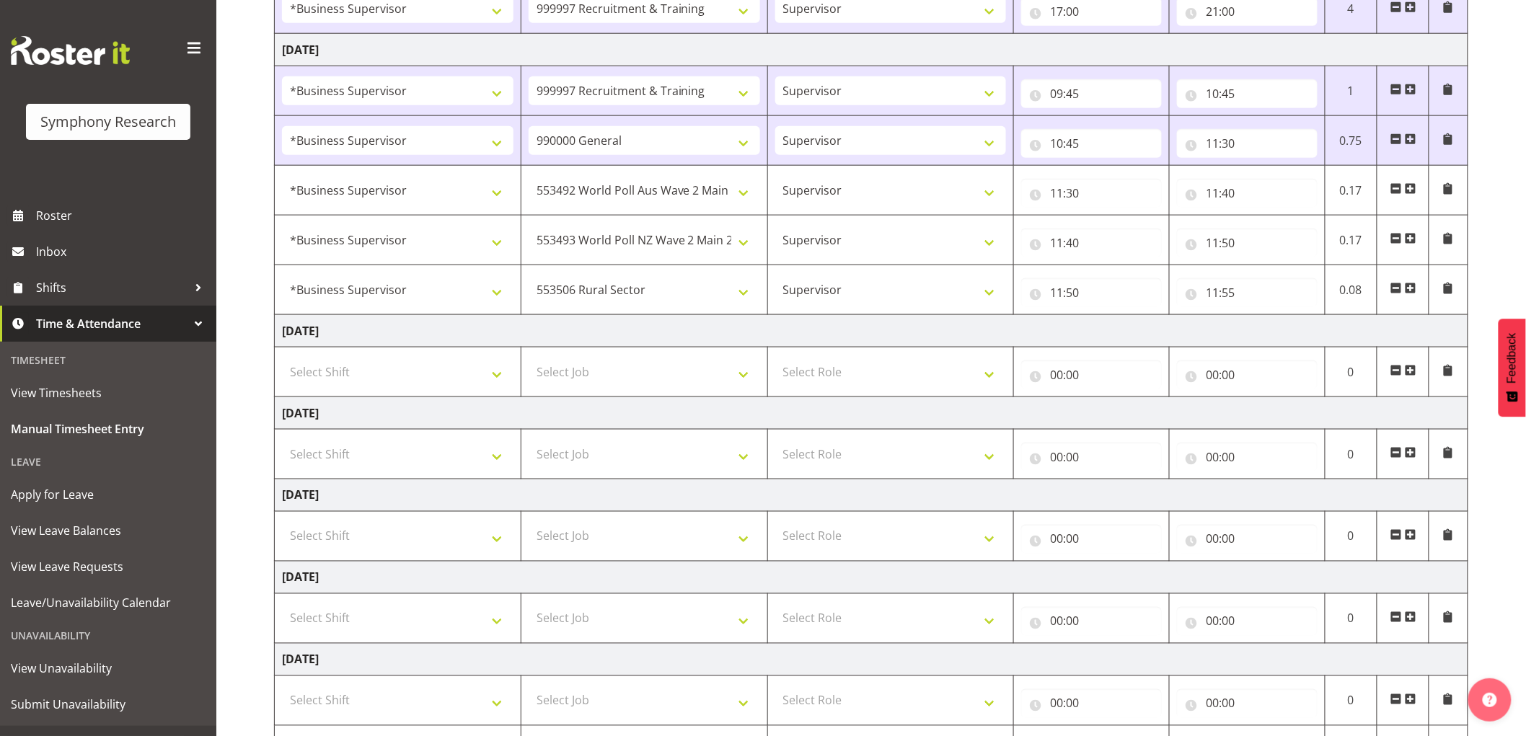
scroll to position [764, 0]
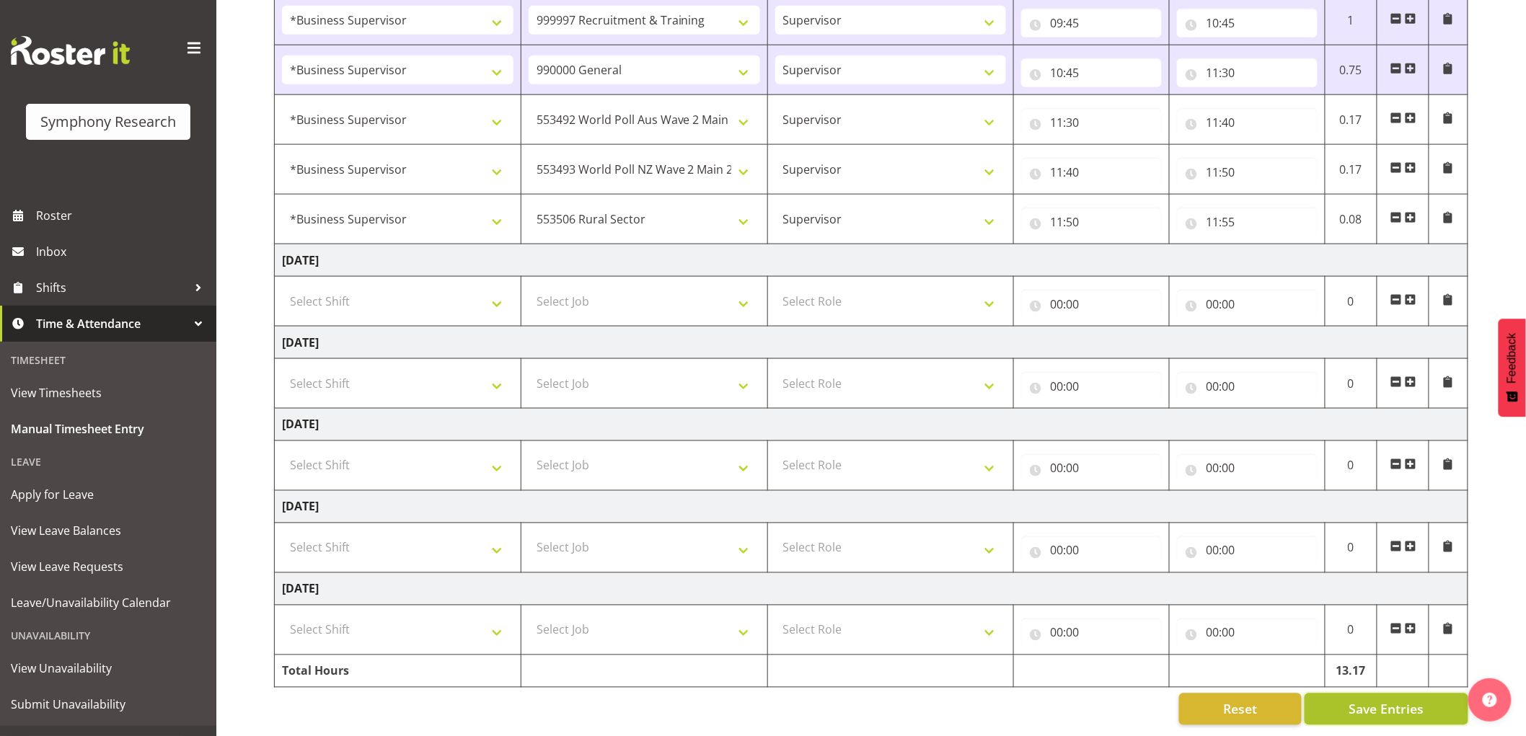
click at [1373, 701] on span "Save Entries" at bounding box center [1385, 709] width 75 height 19
